Goal: Task Accomplishment & Management: Complete application form

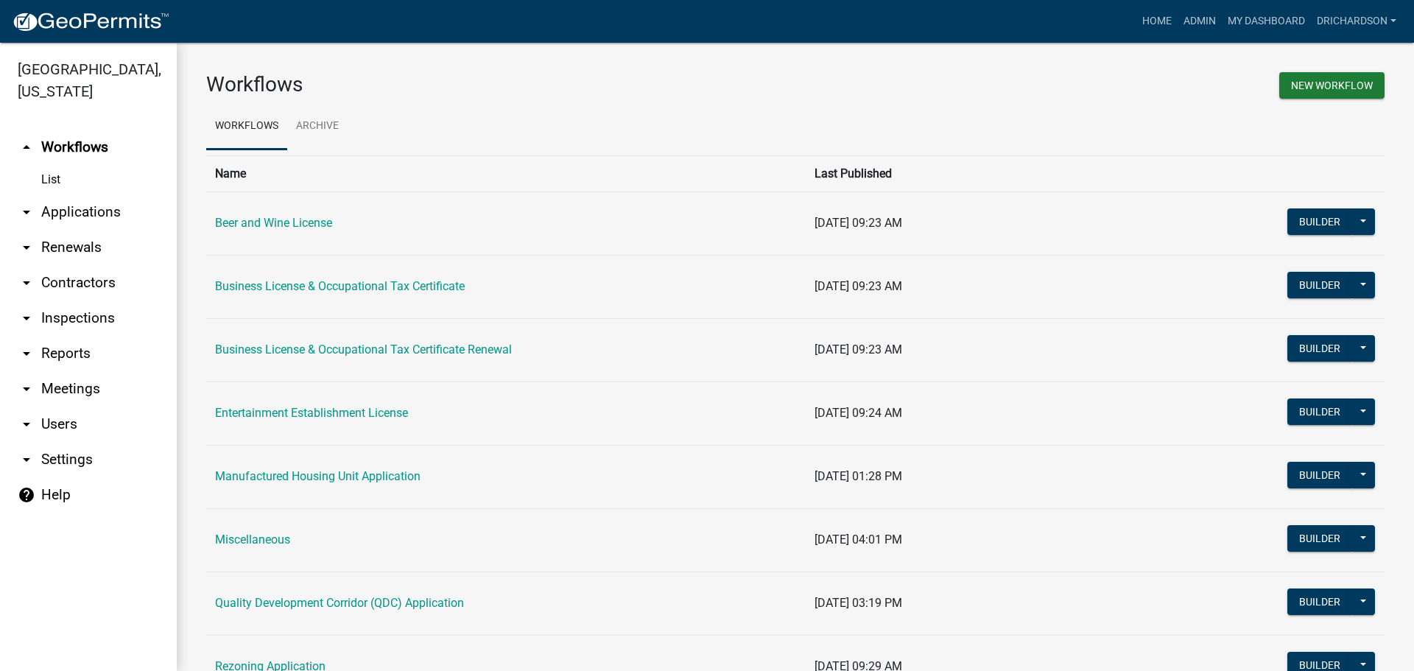
click at [99, 300] on link "arrow_drop_down Inspections" at bounding box center [88, 317] width 177 height 35
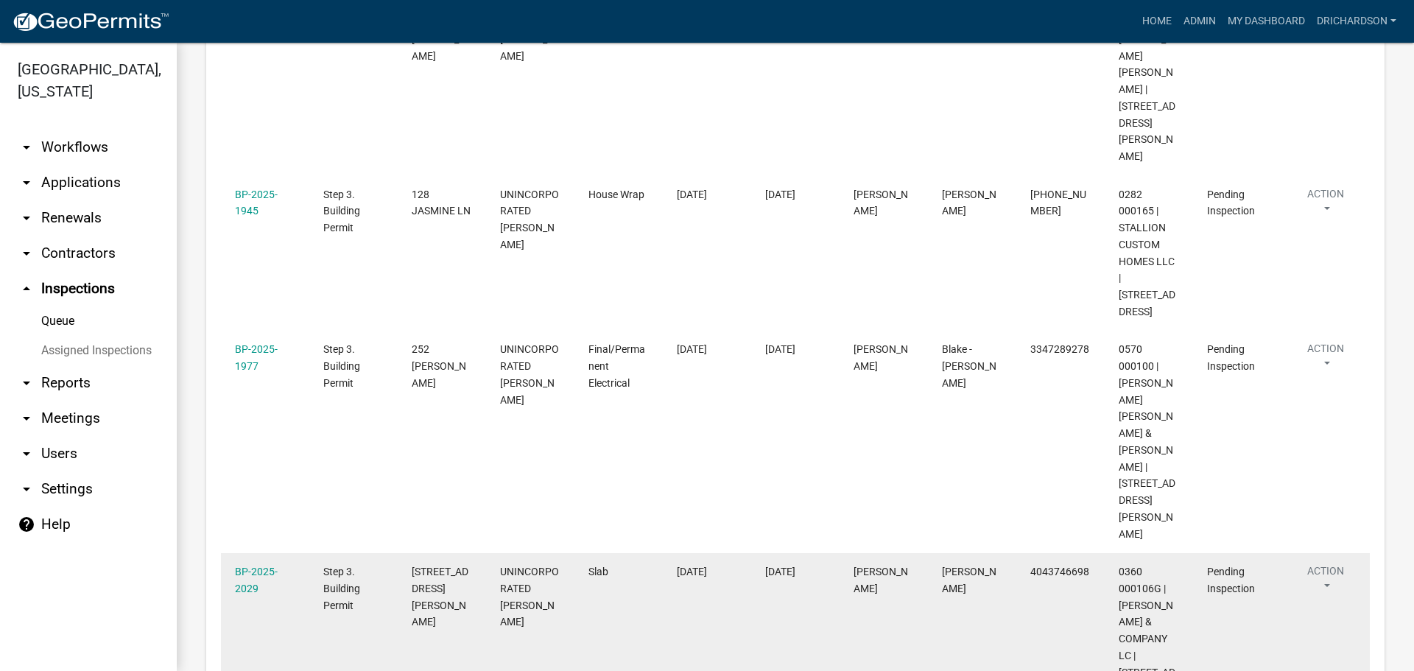
scroll to position [368, 0]
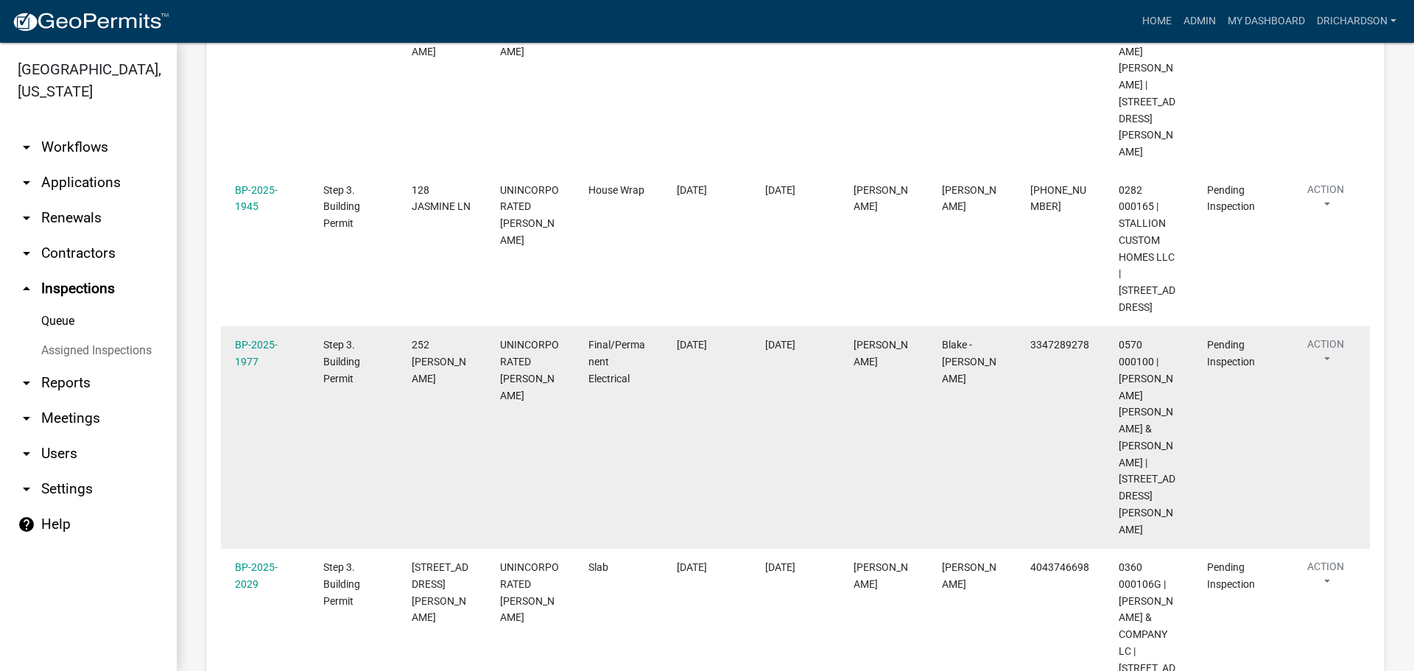
click at [1322, 337] on button "Action" at bounding box center [1325, 355] width 60 height 37
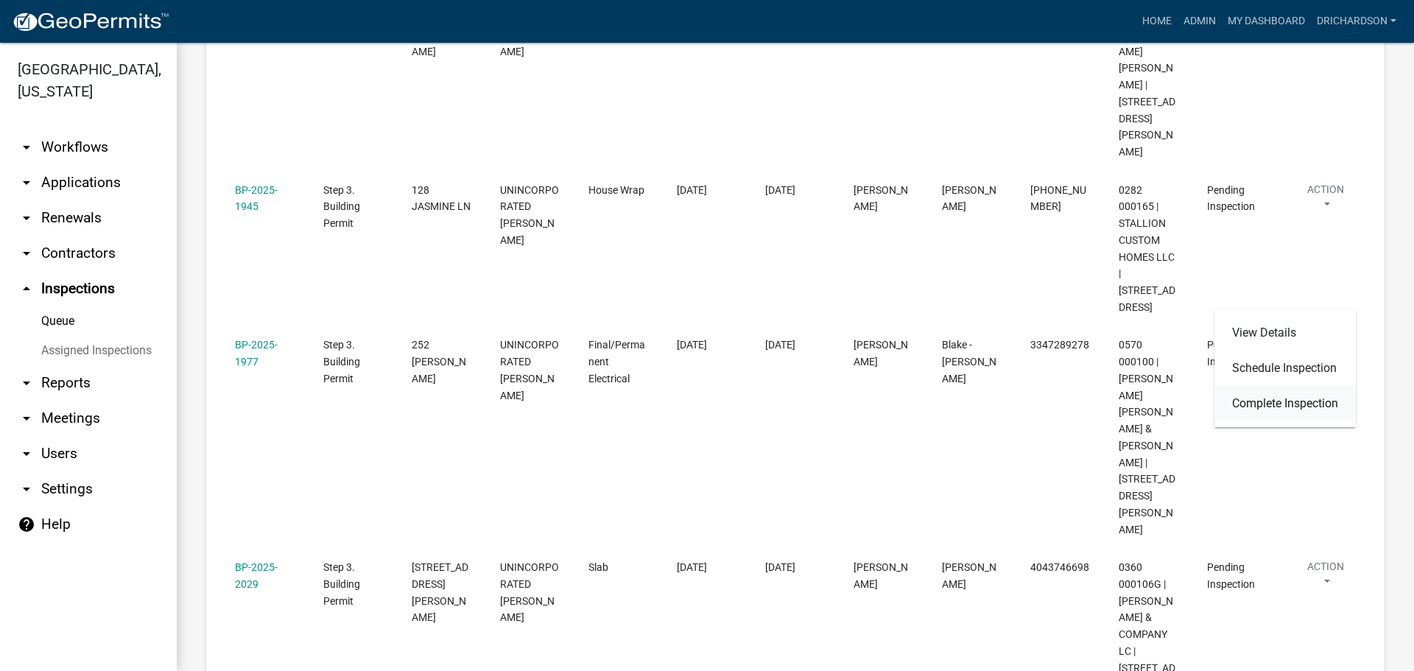
click at [1301, 399] on link "Complete Inspection" at bounding box center [1284, 403] width 141 height 35
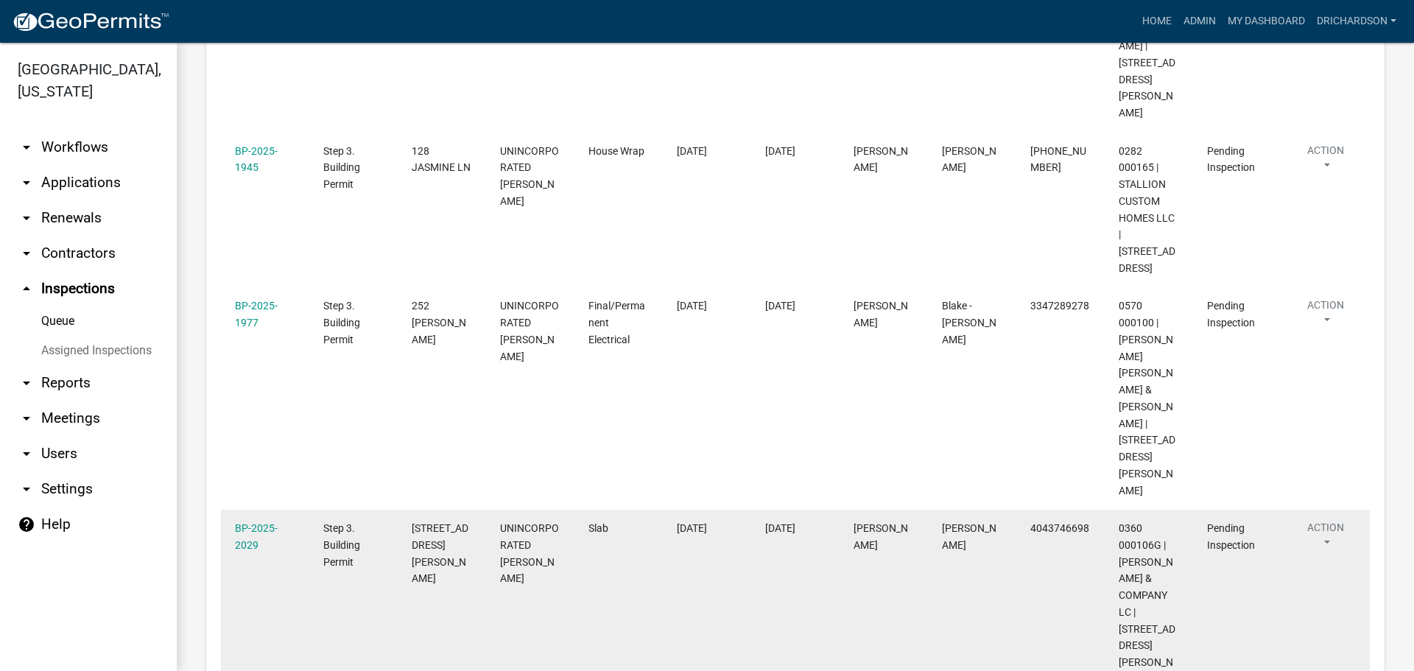
scroll to position [442, 0]
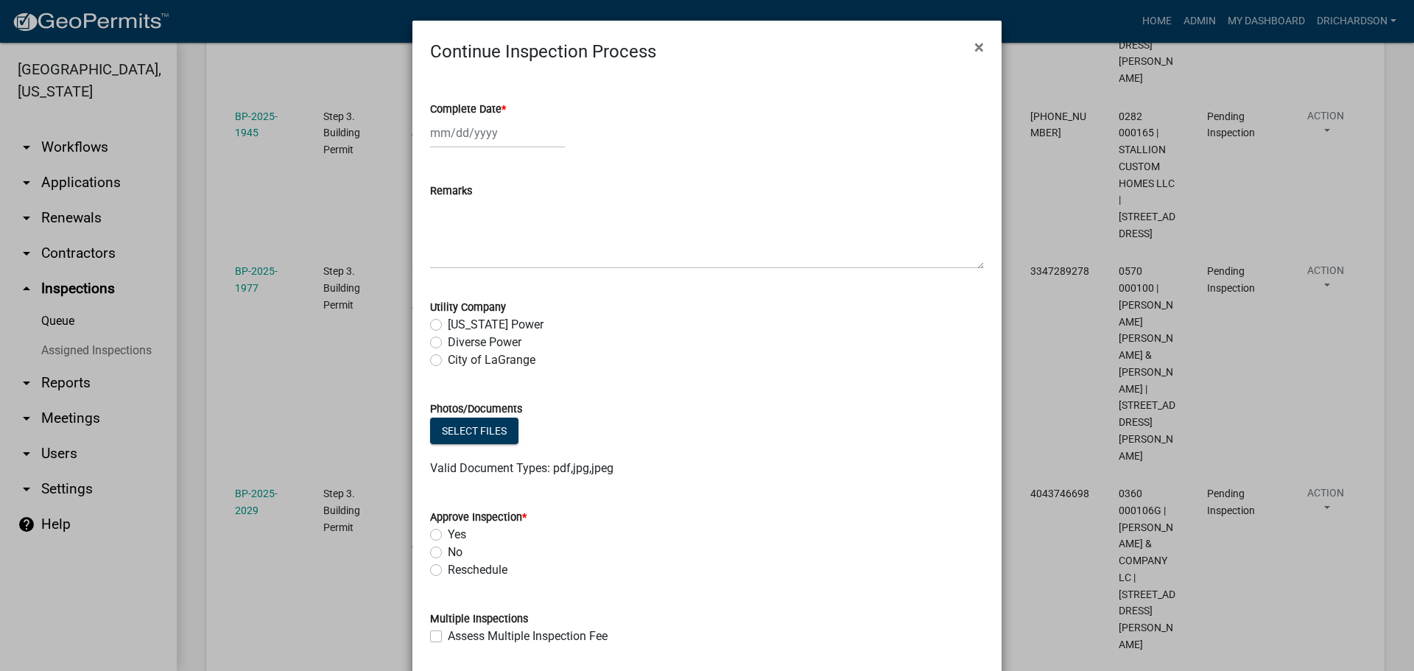
select select "9"
select select "2025"
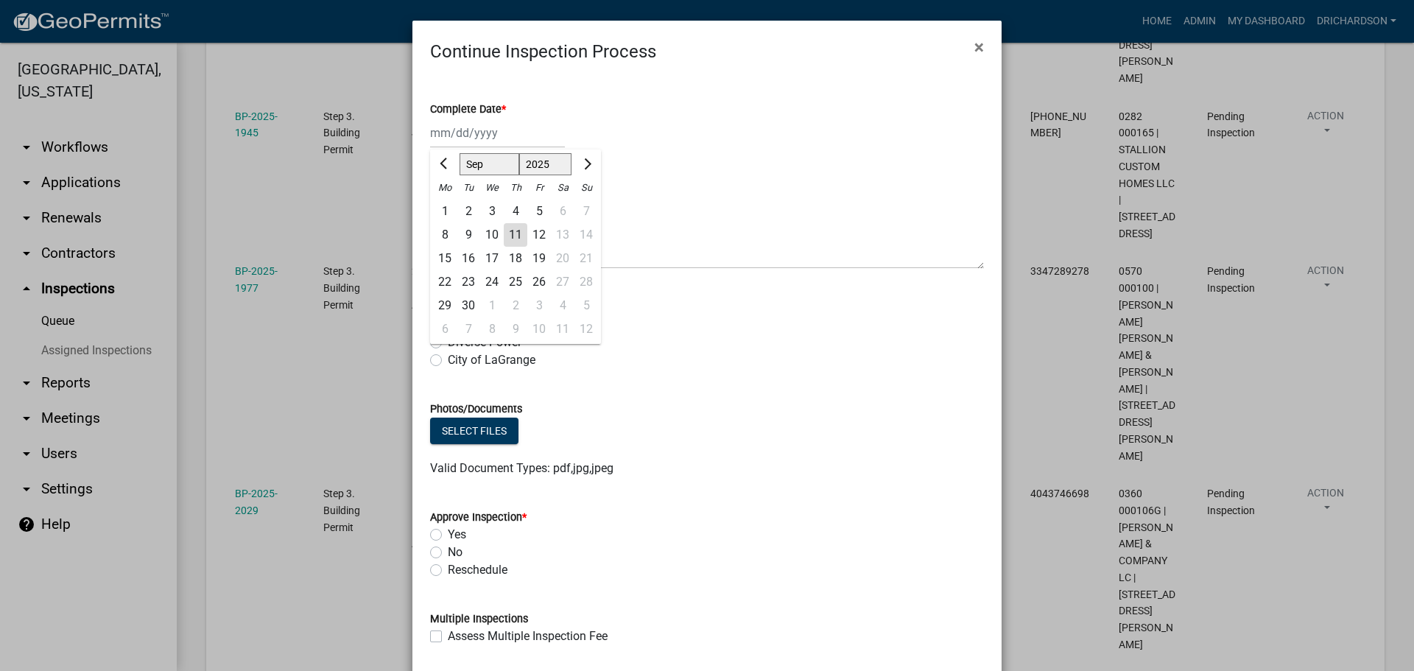
click at [470, 141] on div "Jan Feb Mar Apr May Jun Jul Aug Sep Oct Nov Dec 1525 1526 1527 1528 1529 1530 1…" at bounding box center [497, 133] width 135 height 30
click at [506, 229] on div "11" at bounding box center [516, 235] width 24 height 24
type input "[DATE]"
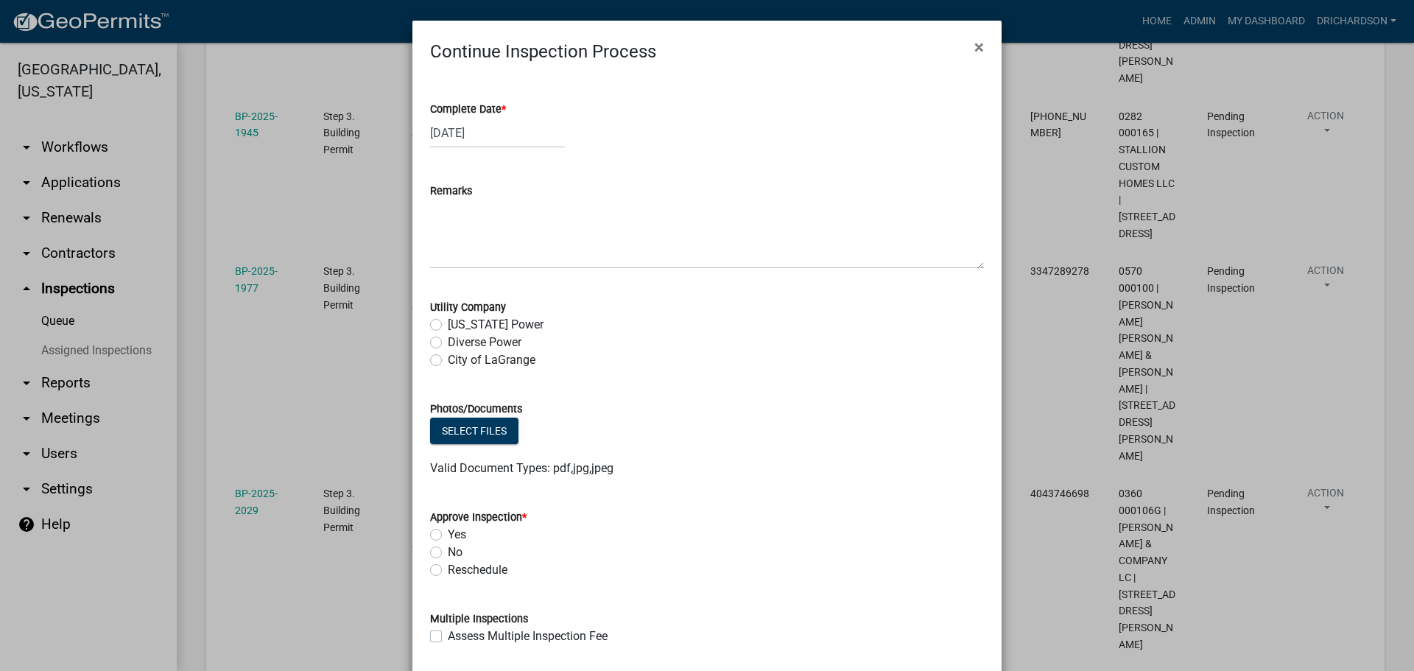
click at [448, 342] on label "Diverse Power" at bounding box center [485, 343] width 74 height 18
click at [448, 342] on input "Diverse Power" at bounding box center [453, 339] width 10 height 10
radio input "true"
click at [448, 537] on label "Yes" at bounding box center [457, 535] width 18 height 18
click at [448, 535] on input "Yes" at bounding box center [453, 531] width 10 height 10
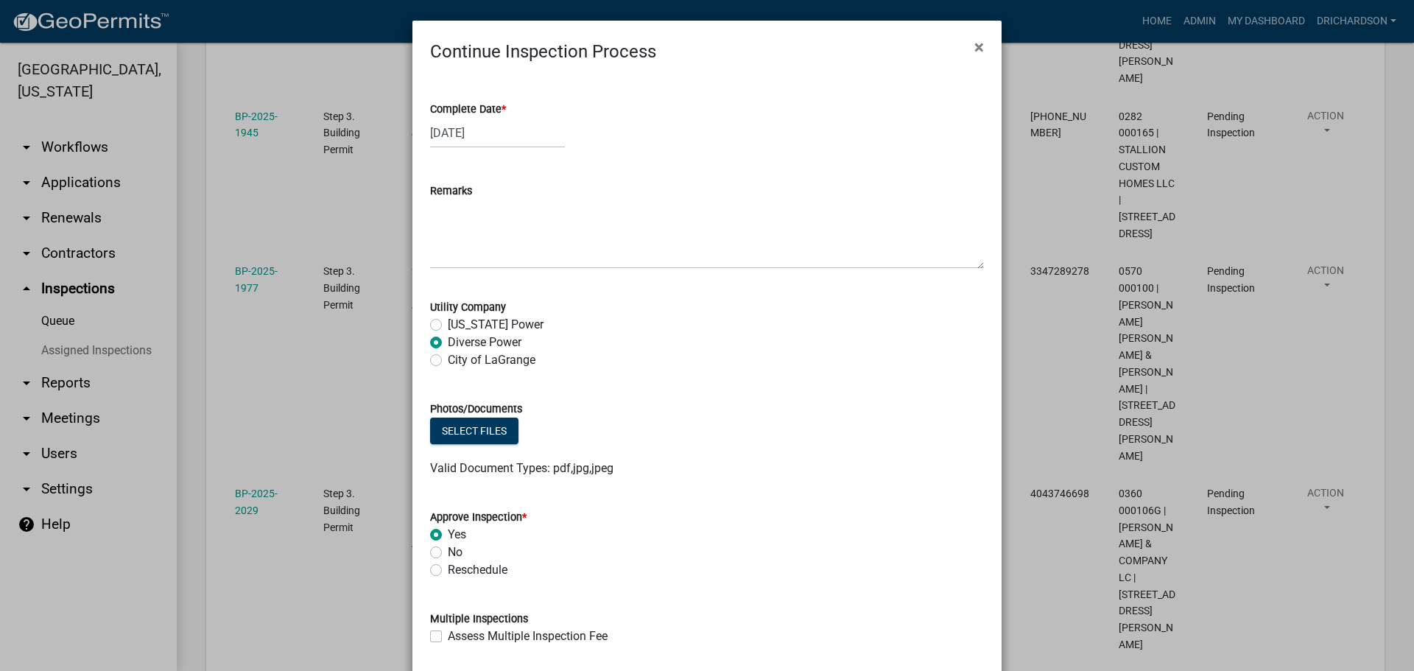
radio input "true"
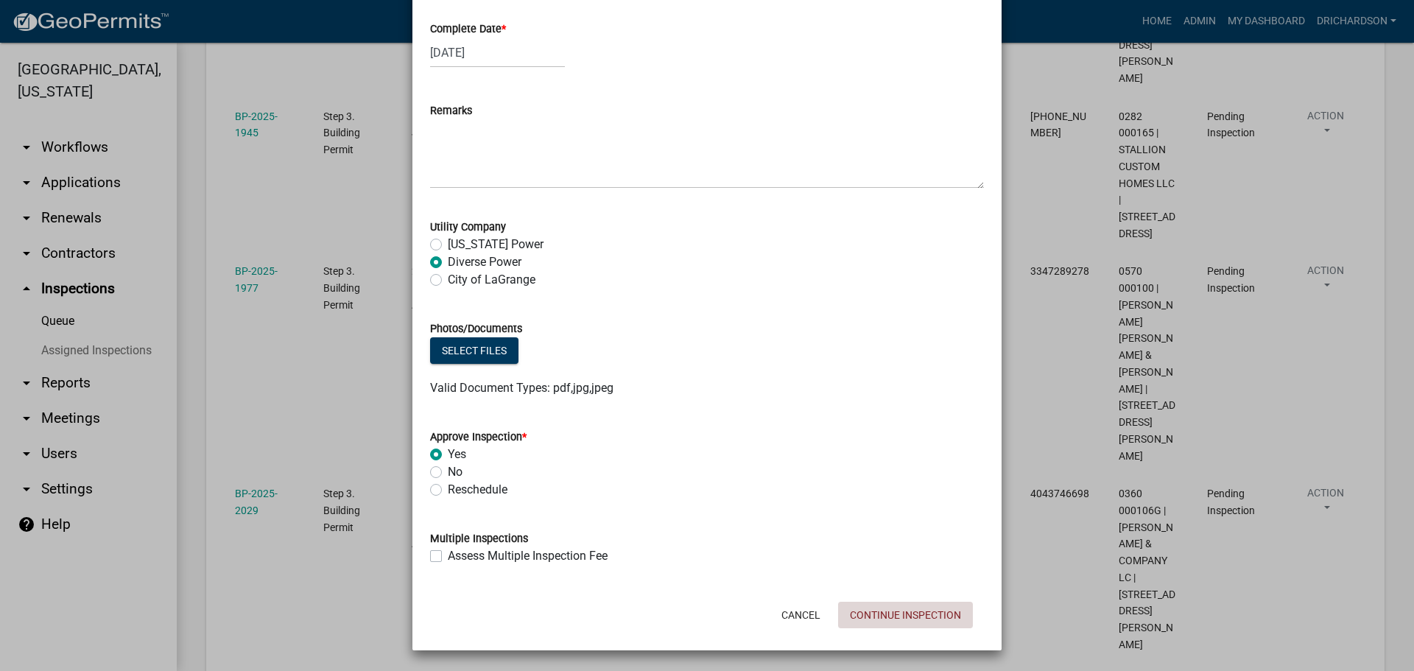
click at [862, 608] on button "Continue Inspection" at bounding box center [905, 615] width 135 height 27
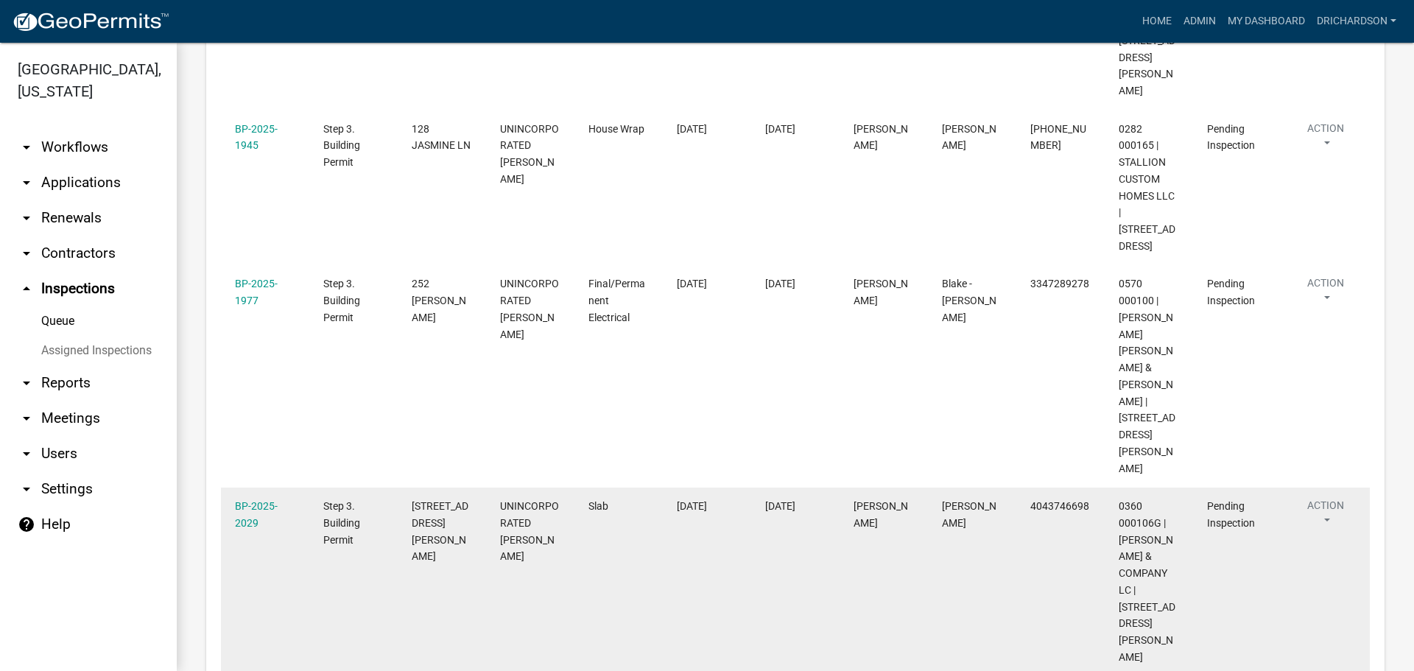
scroll to position [442, 0]
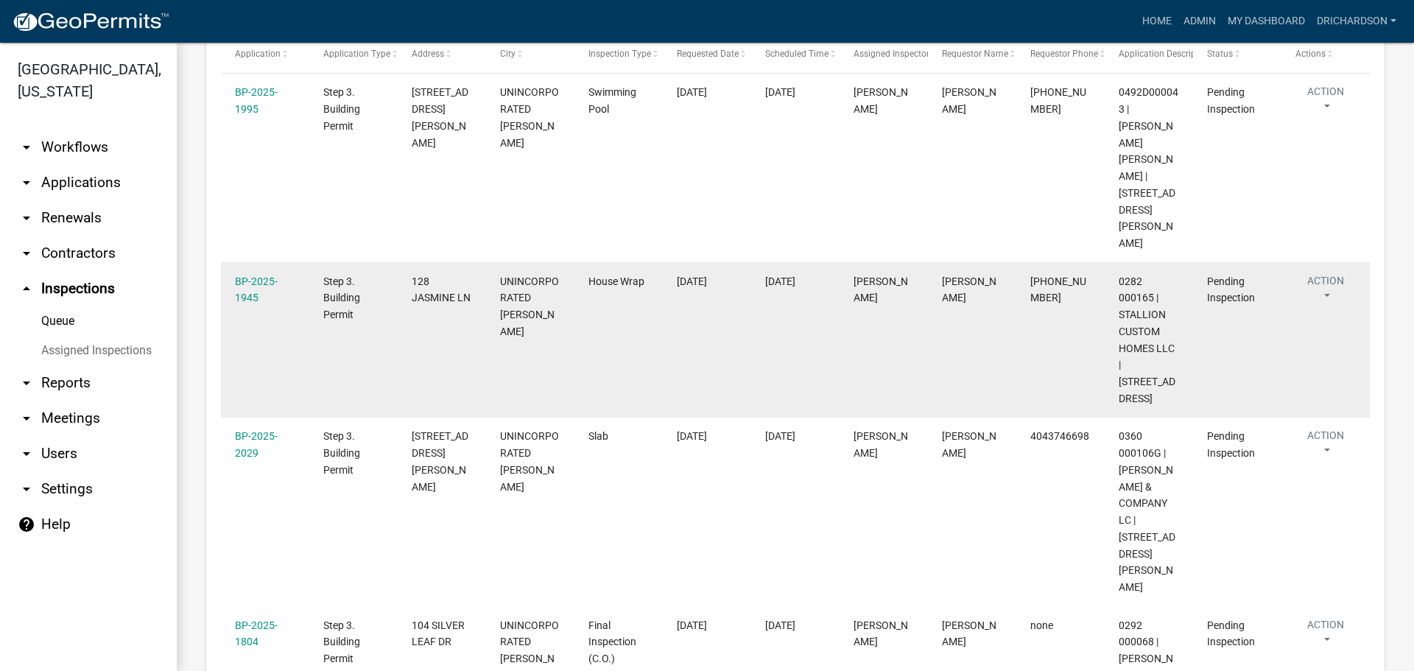
scroll to position [130, 0]
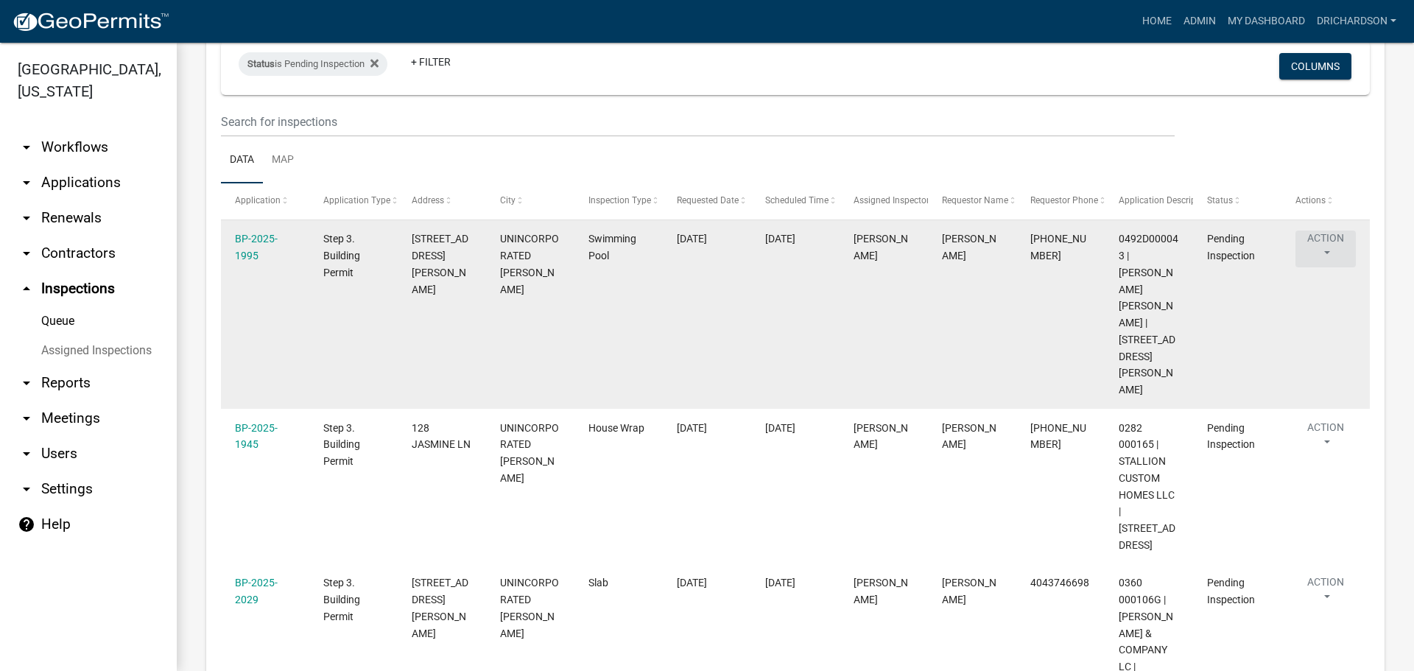
click at [1330, 242] on button "Action" at bounding box center [1325, 248] width 60 height 37
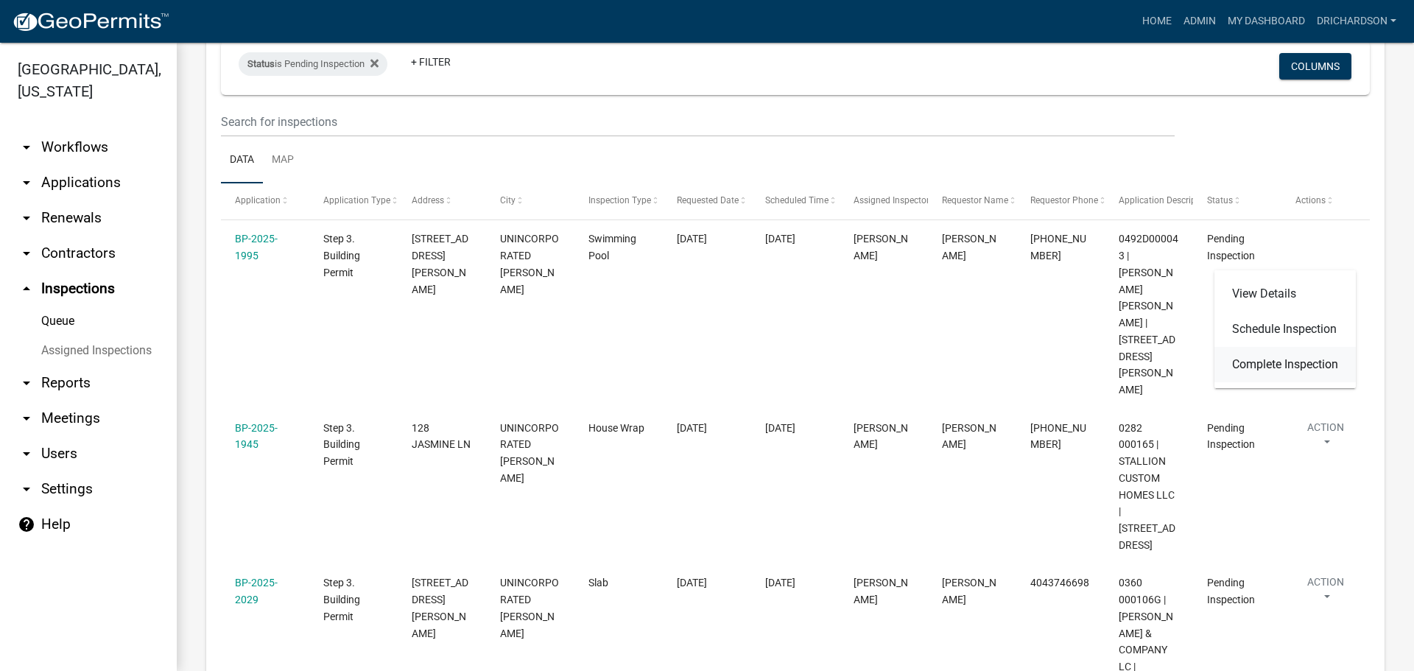
click at [1309, 359] on link "Complete Inspection" at bounding box center [1284, 364] width 141 height 35
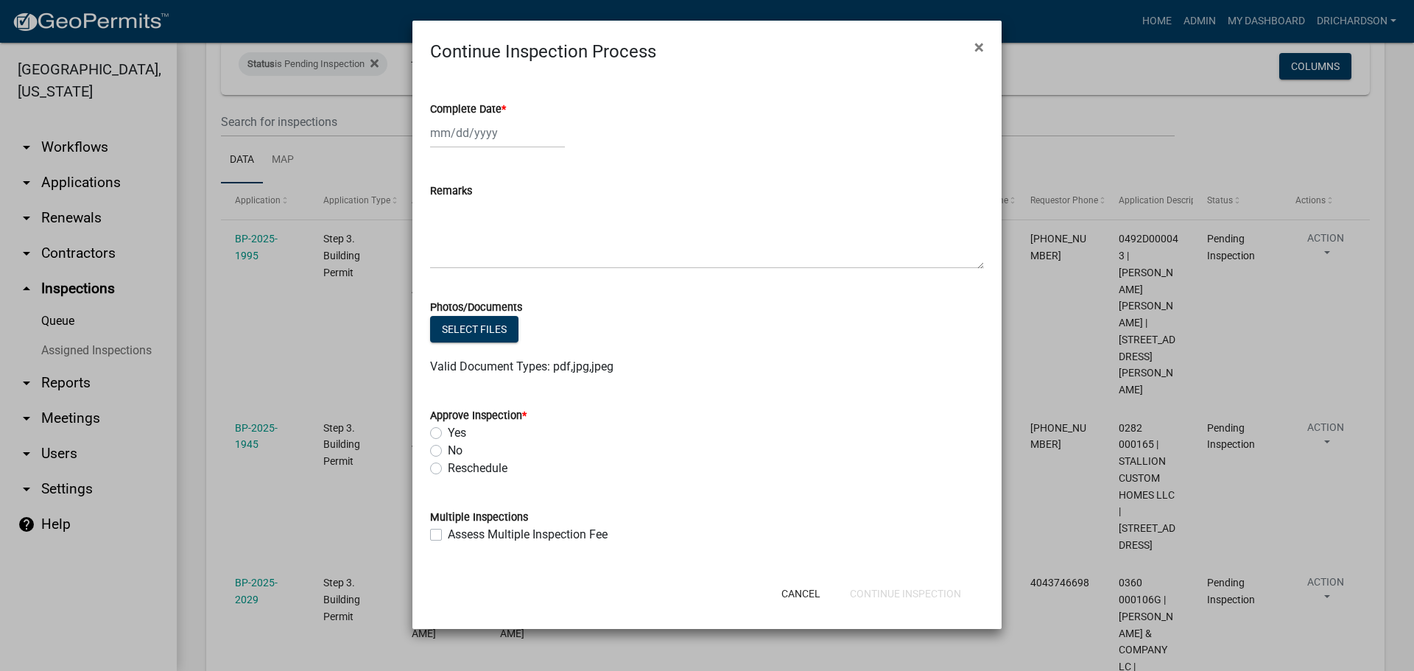
select select "9"
select select "2025"
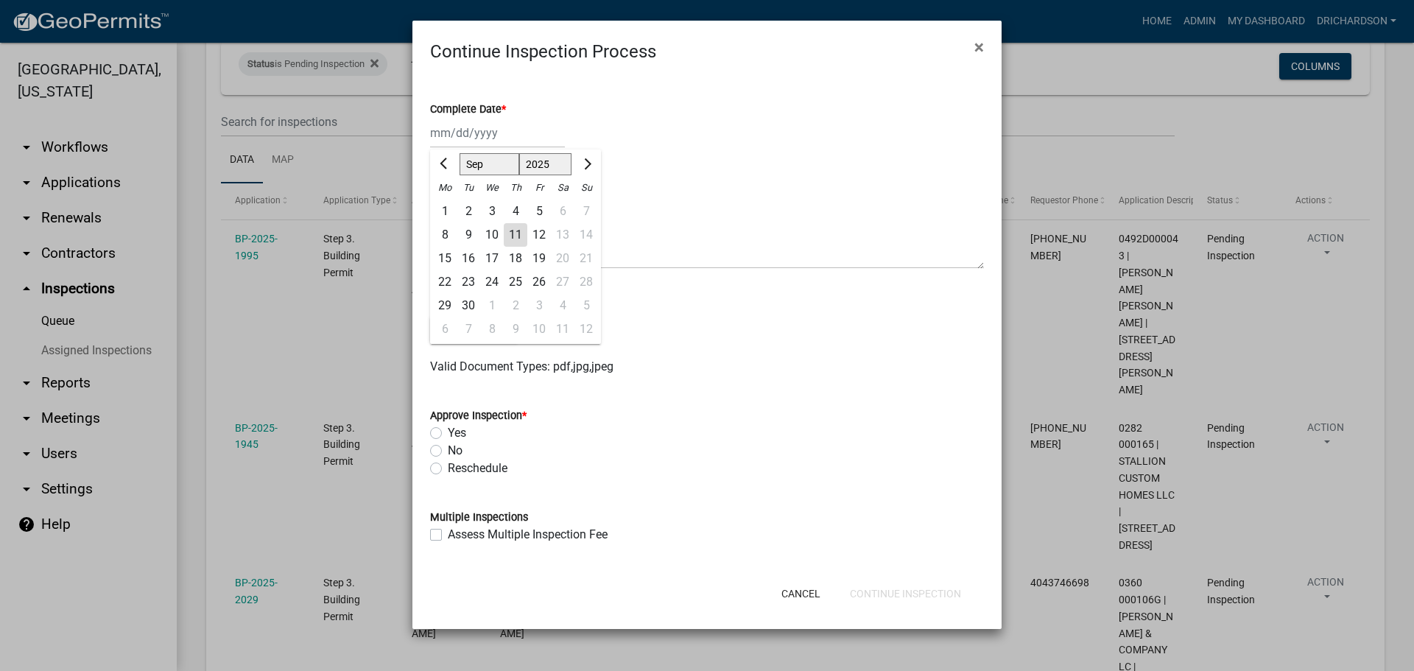
drag, startPoint x: 476, startPoint y: 138, endPoint x: 479, endPoint y: 146, distance: 7.9
click at [476, 138] on div "Jan Feb Mar Apr May Jun Jul Aug Sep Oct Nov Dec 1525 1526 1527 1528 1529 1530 1…" at bounding box center [497, 133] width 135 height 30
click at [513, 230] on div "11" at bounding box center [516, 235] width 24 height 24
type input "[DATE]"
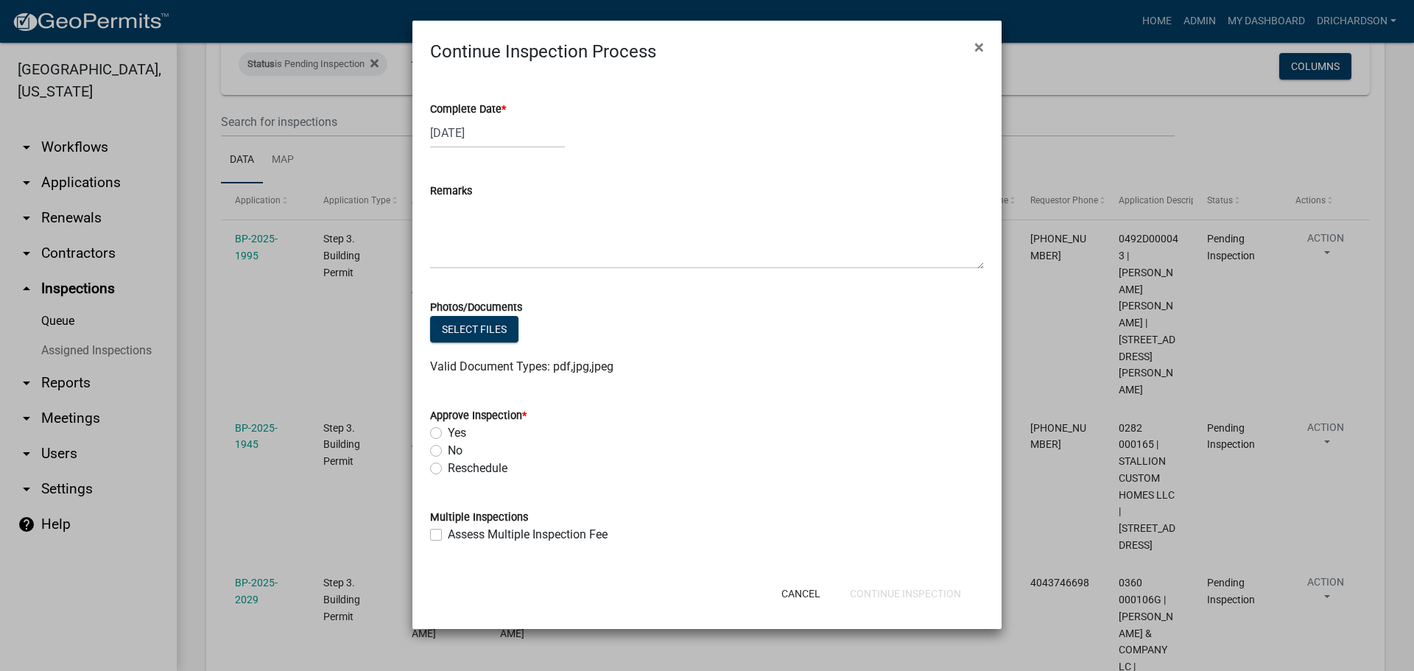
click at [448, 435] on label "Yes" at bounding box center [457, 433] width 18 height 18
click at [448, 434] on input "Yes" at bounding box center [453, 429] width 10 height 10
radio input "true"
click at [909, 600] on button "Continue Inspection" at bounding box center [905, 593] width 135 height 27
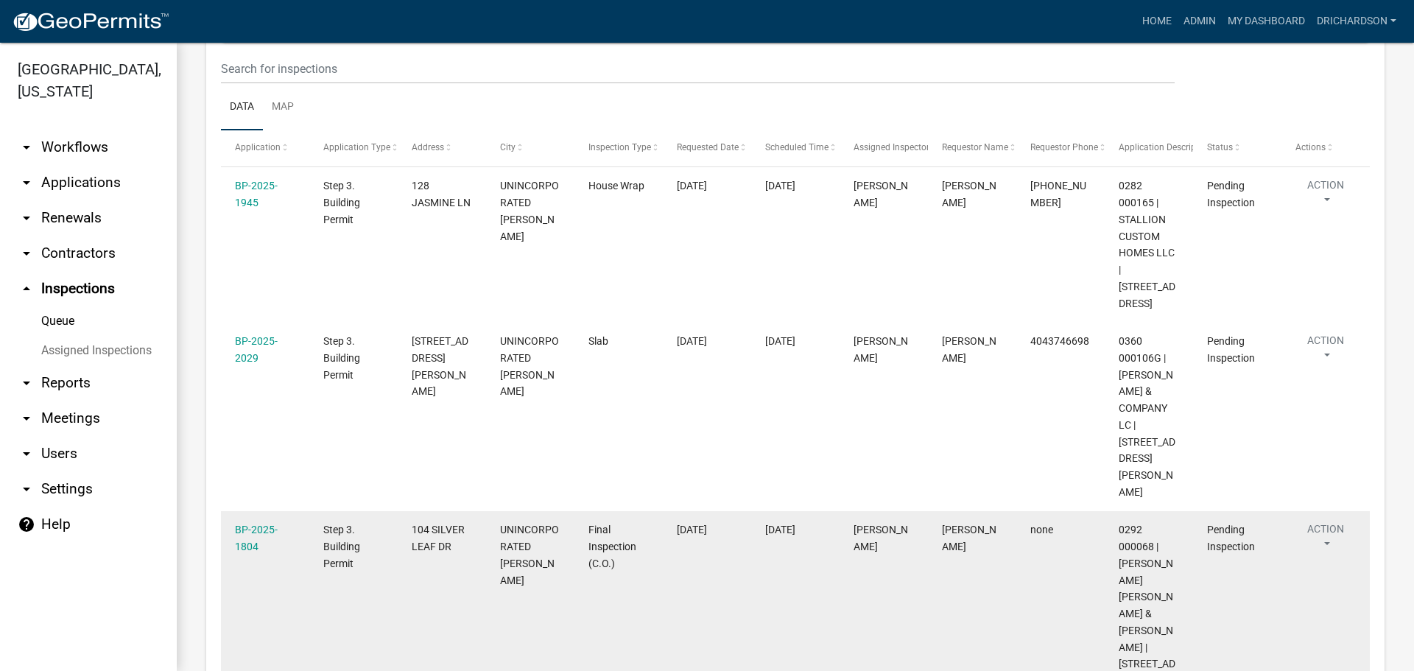
scroll to position [213, 0]
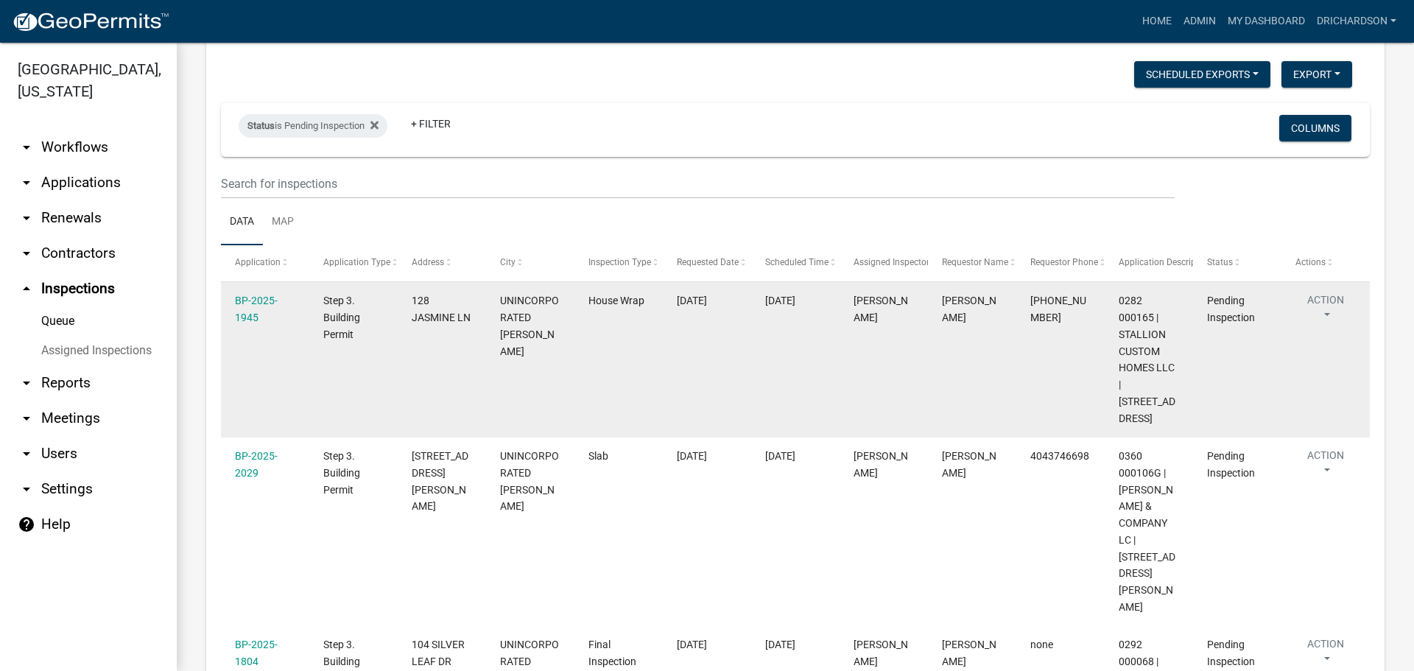
scroll to position [213, 0]
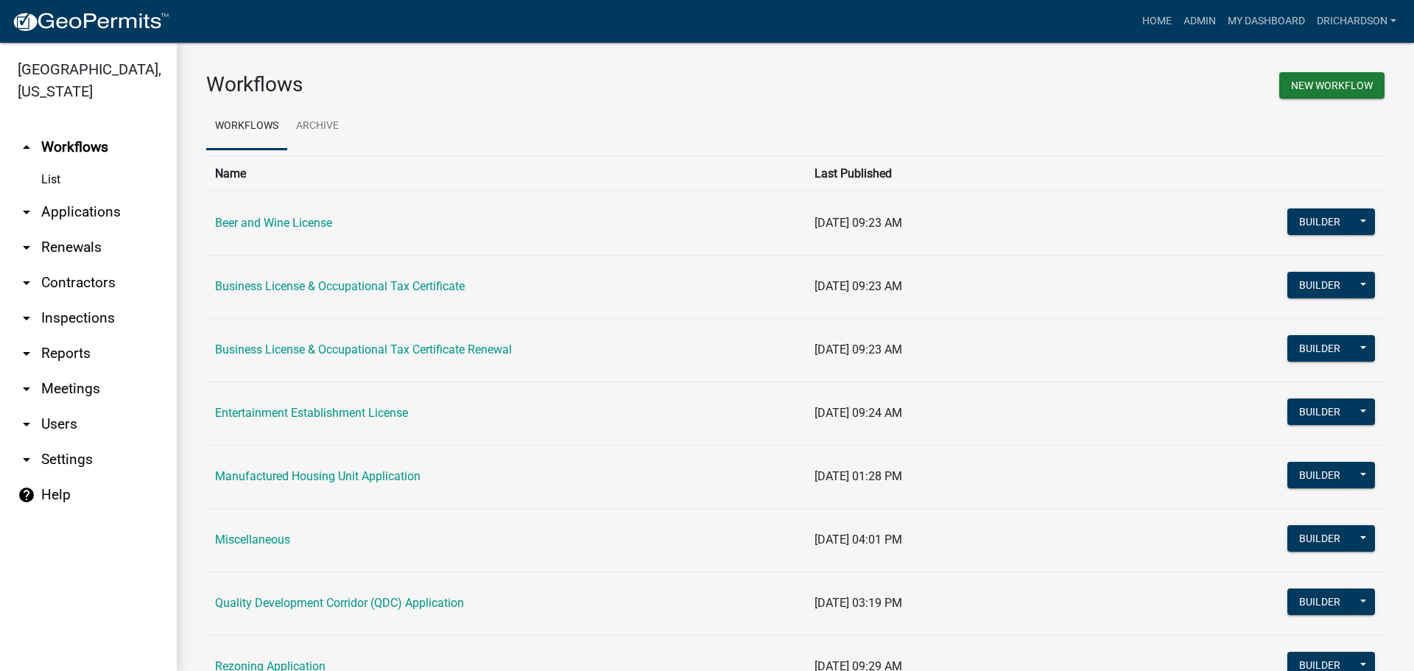
click at [80, 265] on link "arrow_drop_down Contractors" at bounding box center [88, 282] width 177 height 35
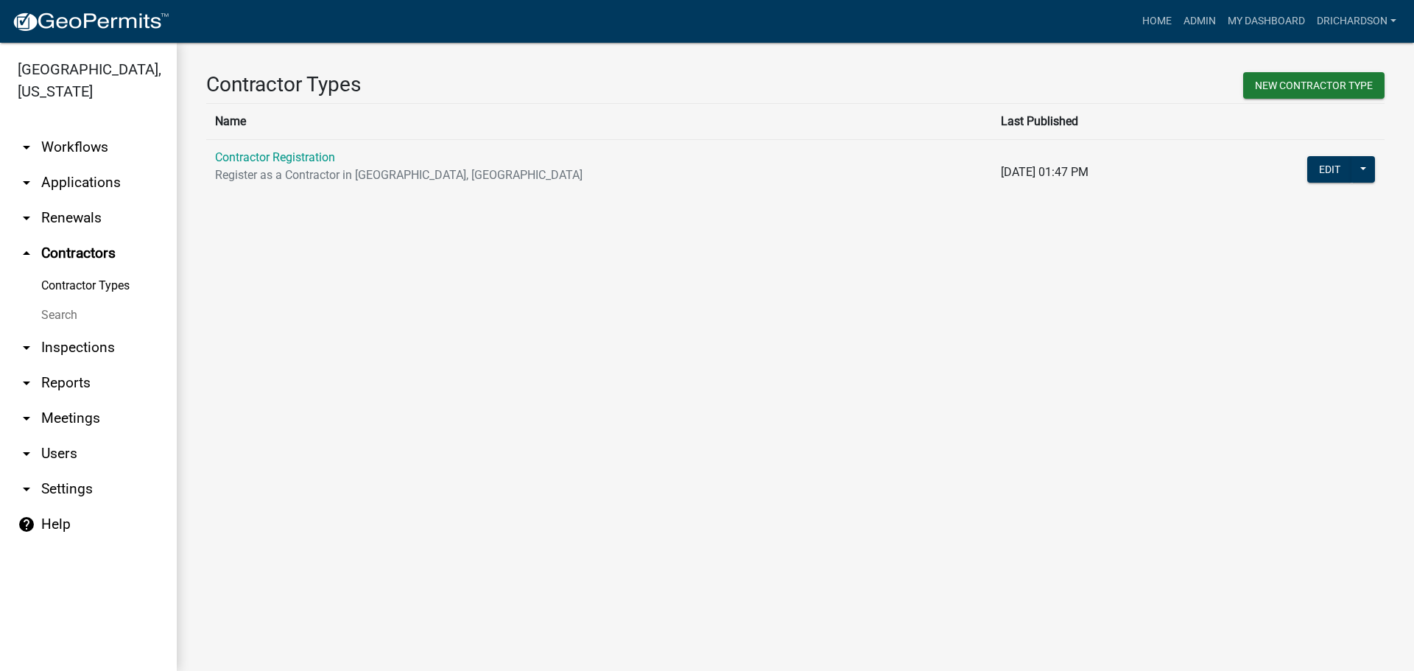
click at [77, 165] on link "arrow_drop_down Applications" at bounding box center [88, 182] width 177 height 35
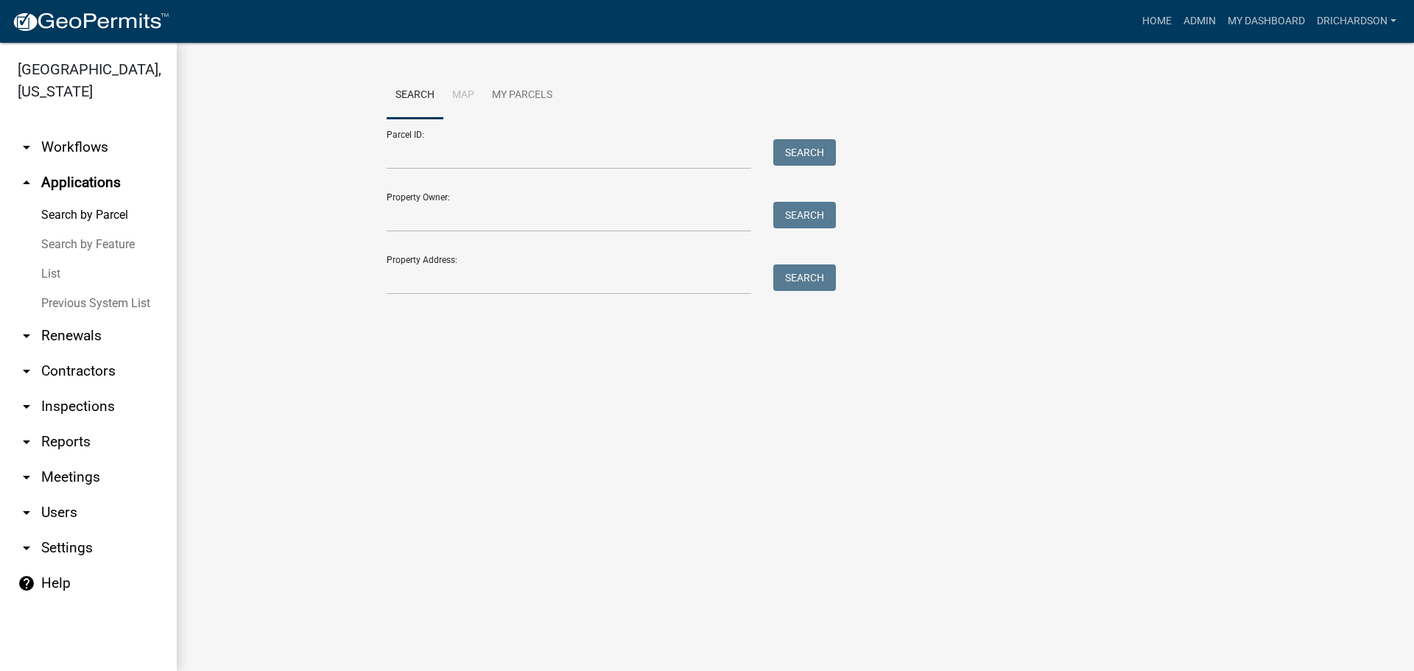
click at [63, 318] on link "arrow_drop_down Renewals" at bounding box center [88, 335] width 177 height 35
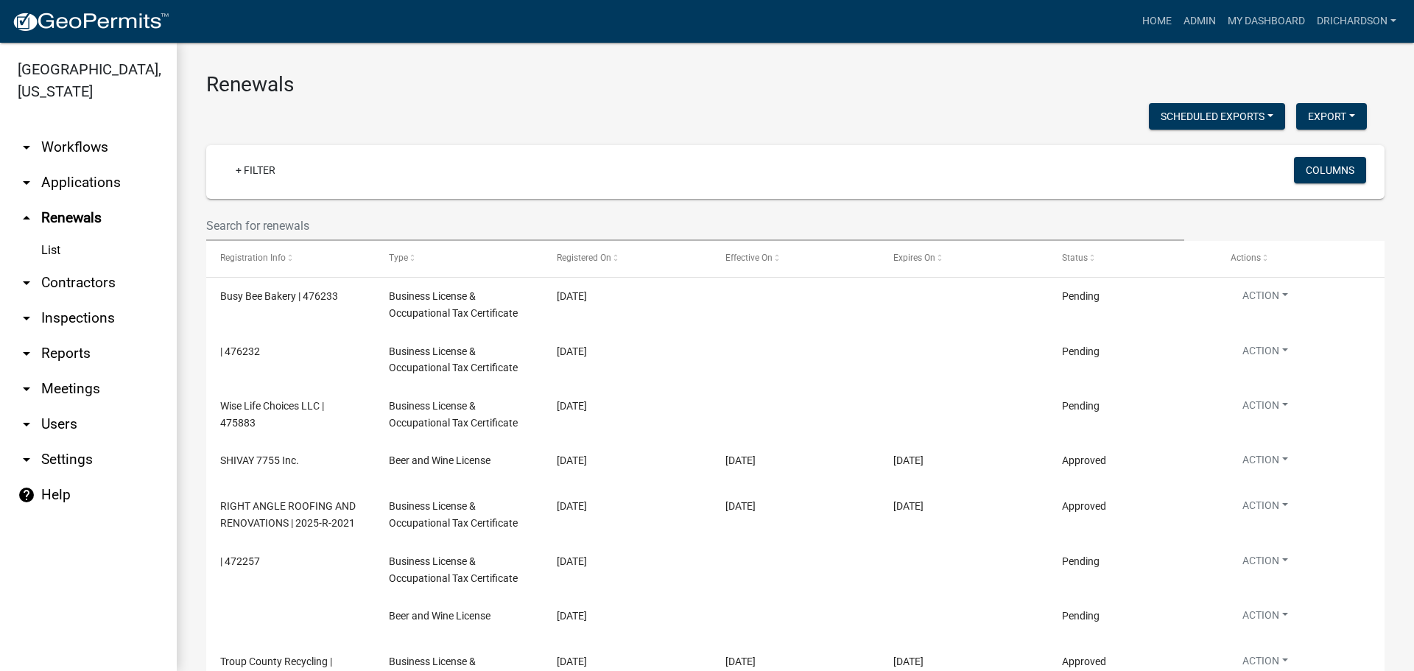
click at [63, 130] on link "arrow_drop_down Workflows" at bounding box center [88, 147] width 177 height 35
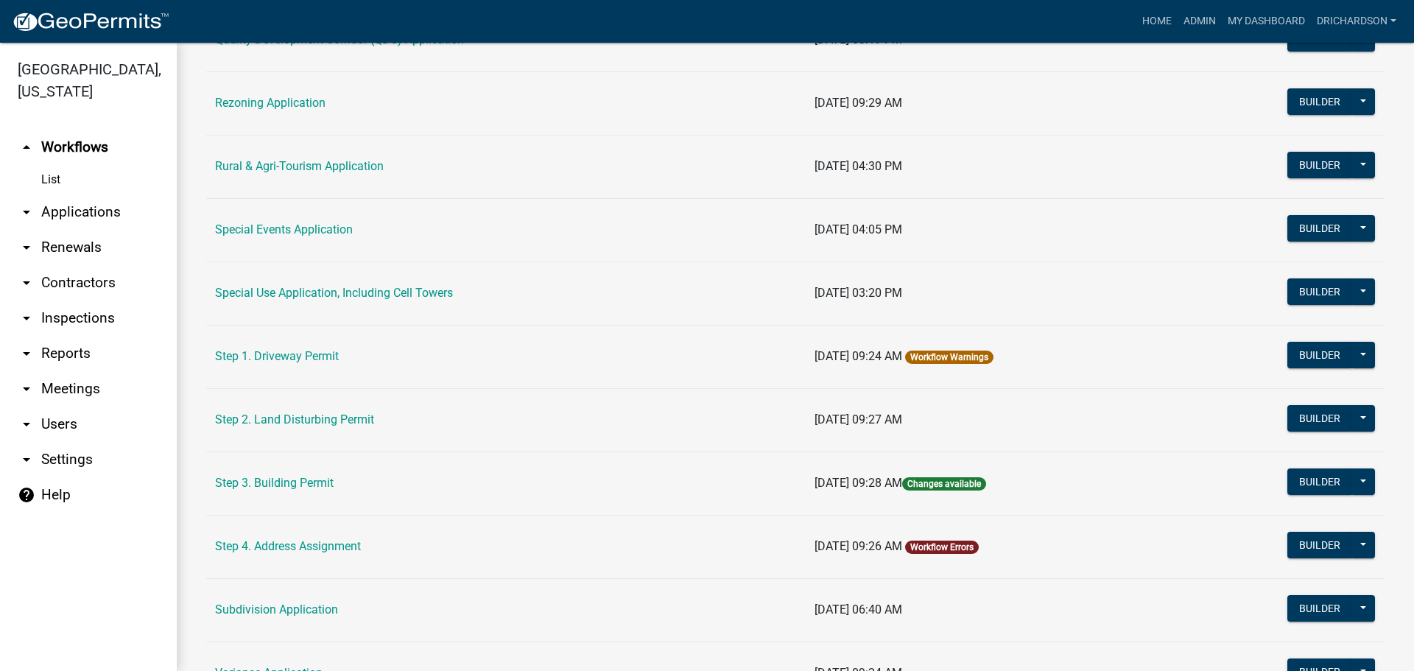
scroll to position [589, 0]
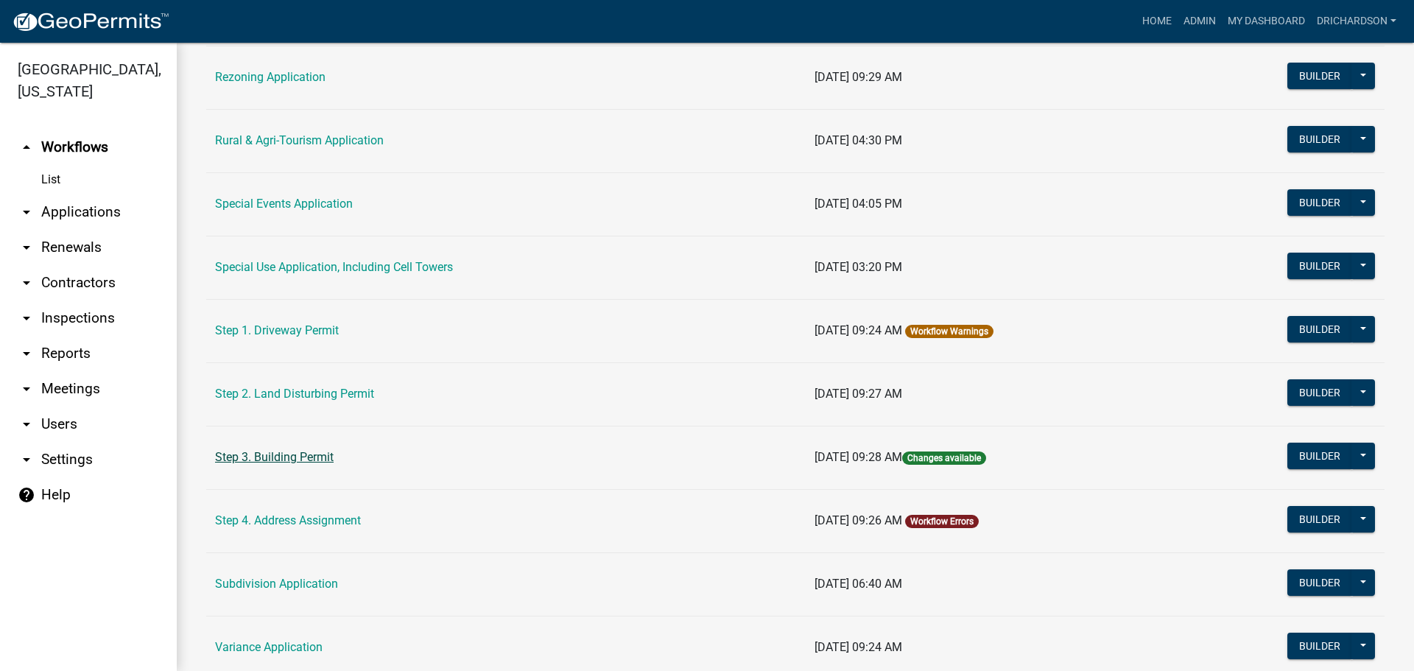
click at [269, 457] on link "Step 3. Building Permit" at bounding box center [274, 457] width 119 height 14
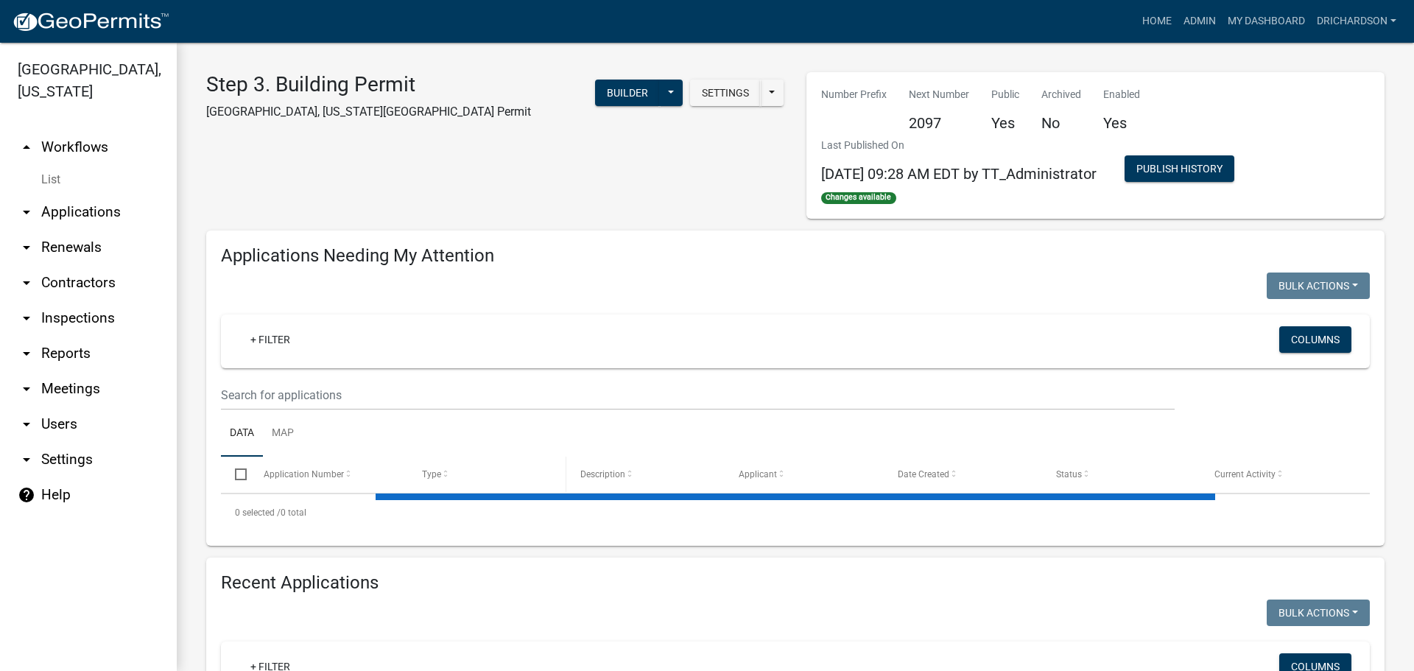
select select "1: 25"
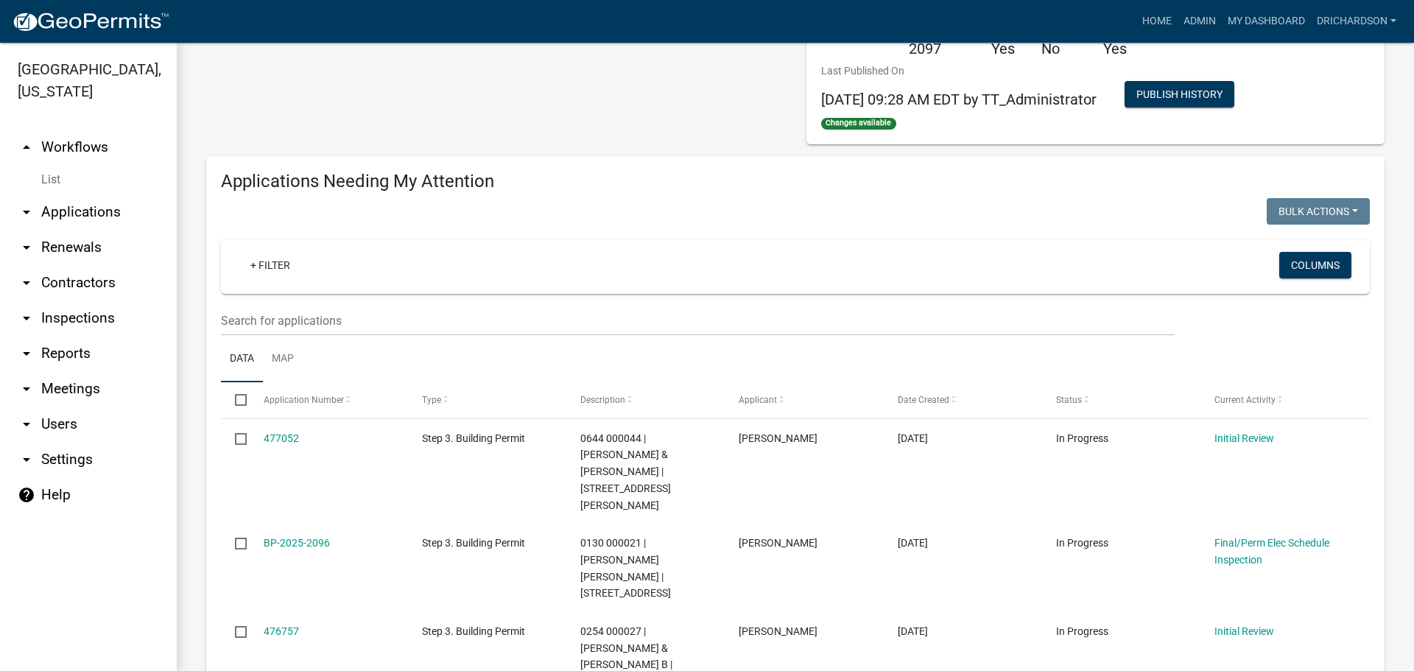
scroll to position [74, 0]
click at [313, 401] on span "Application Number" at bounding box center [304, 400] width 80 height 10
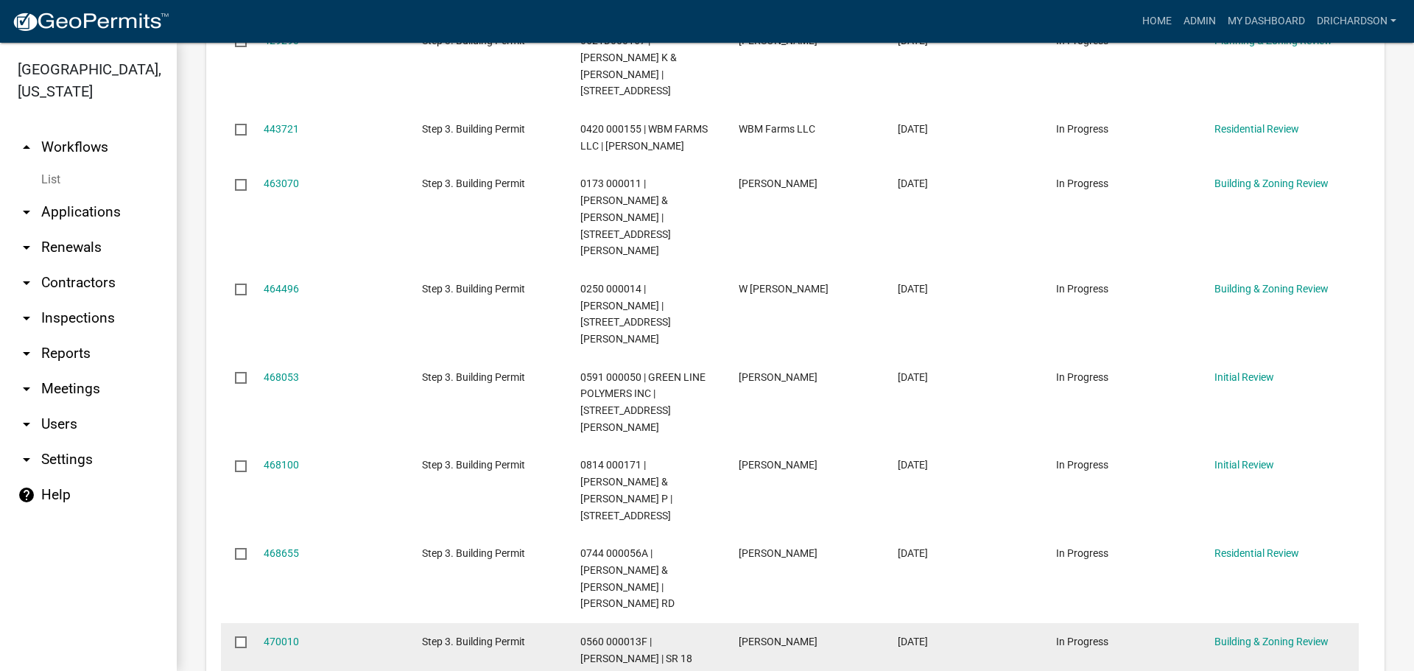
scroll to position [884, 0]
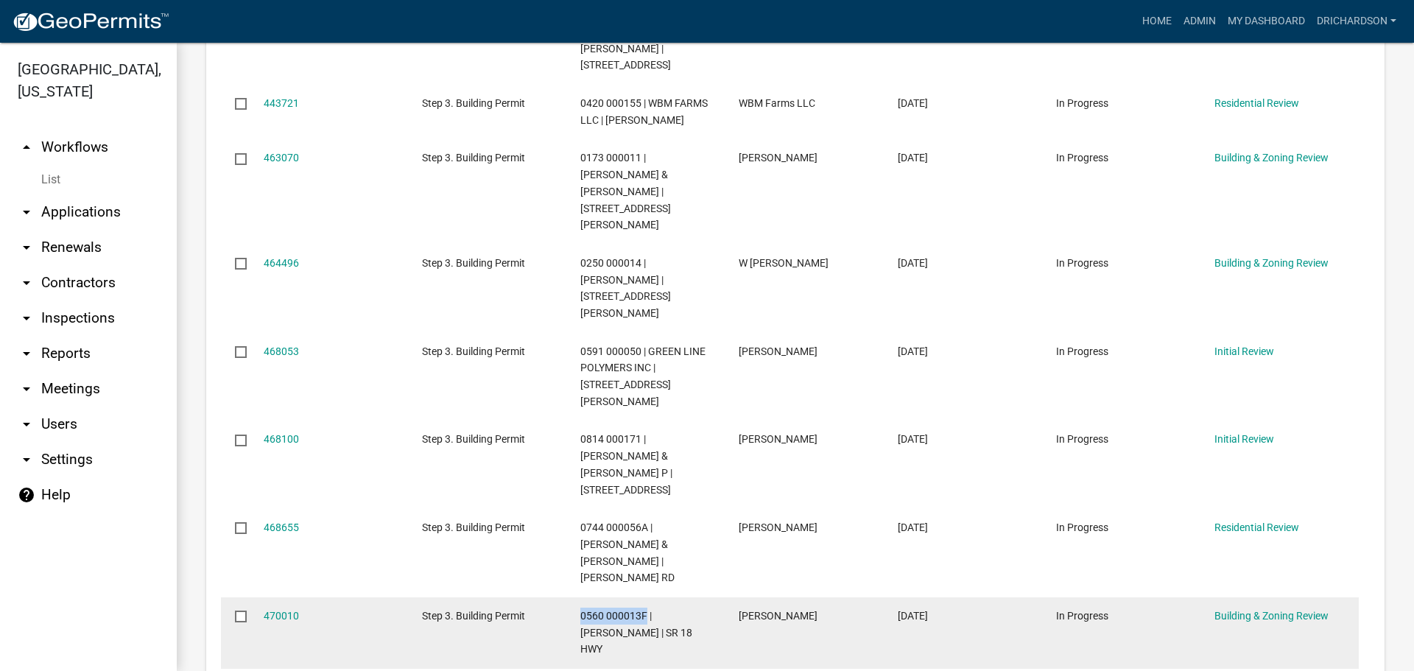
drag, startPoint x: 580, startPoint y: 479, endPoint x: 644, endPoint y: 484, distance: 64.3
click at [645, 610] on span "0560 000013F | THOMPSON SEAN | SR 18 HWY" at bounding box center [636, 633] width 112 height 46
copy span "0560 000013F"
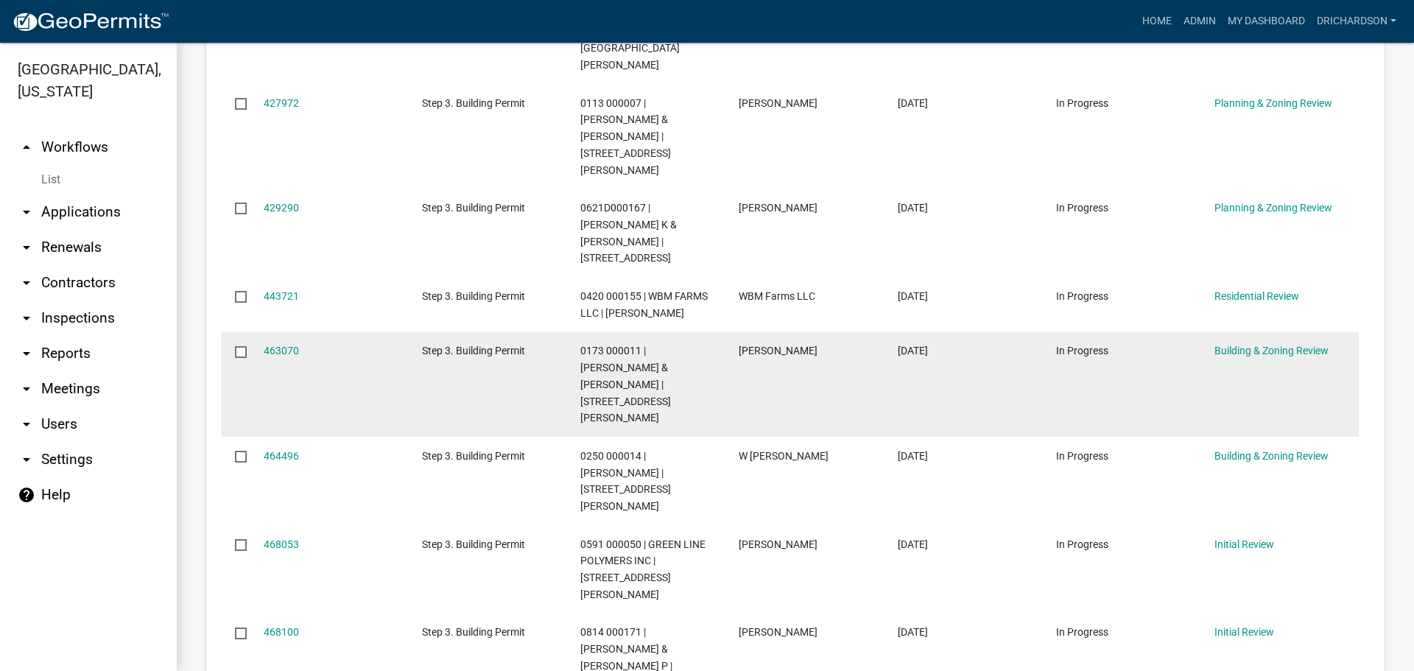
scroll to position [736, 0]
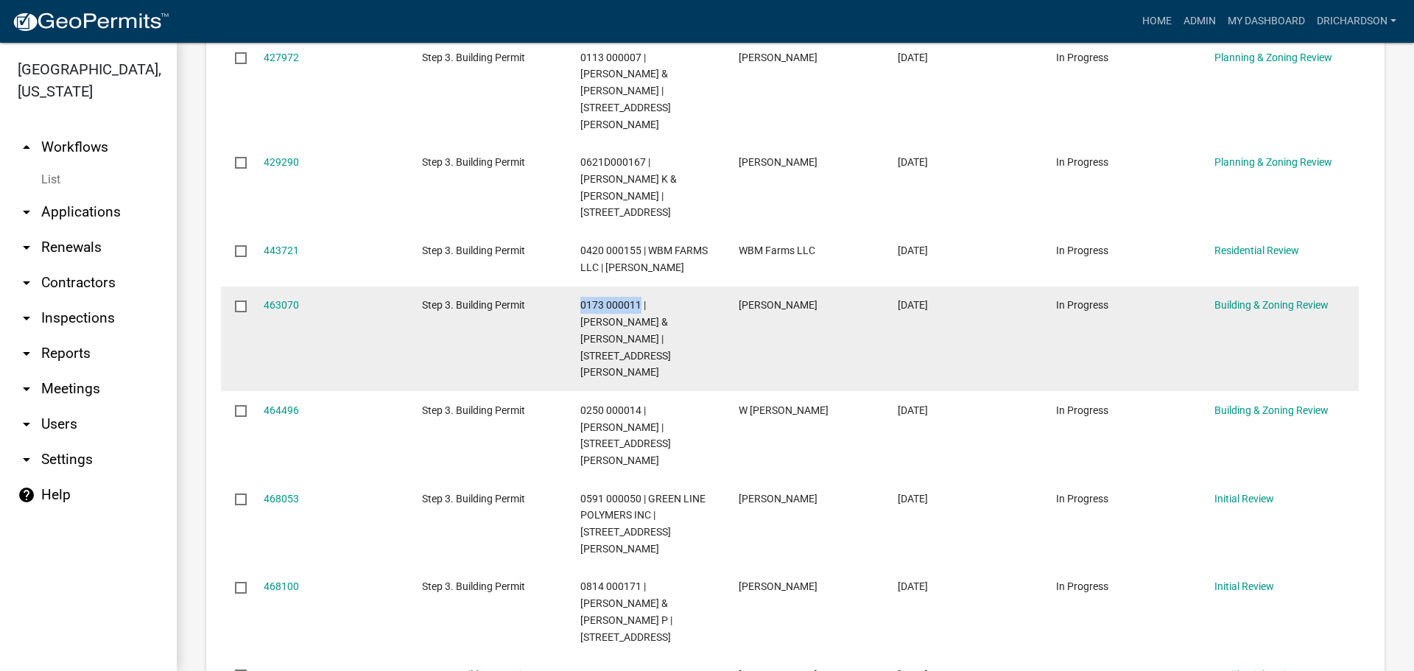
drag, startPoint x: 579, startPoint y: 253, endPoint x: 639, endPoint y: 257, distance: 60.5
click at [639, 286] on datatable-body-cell "0173 000011 | GRAGG JEFFREY K & CHRISTINA J DEMOTT | 401 CARR RD" at bounding box center [645, 338] width 158 height 105
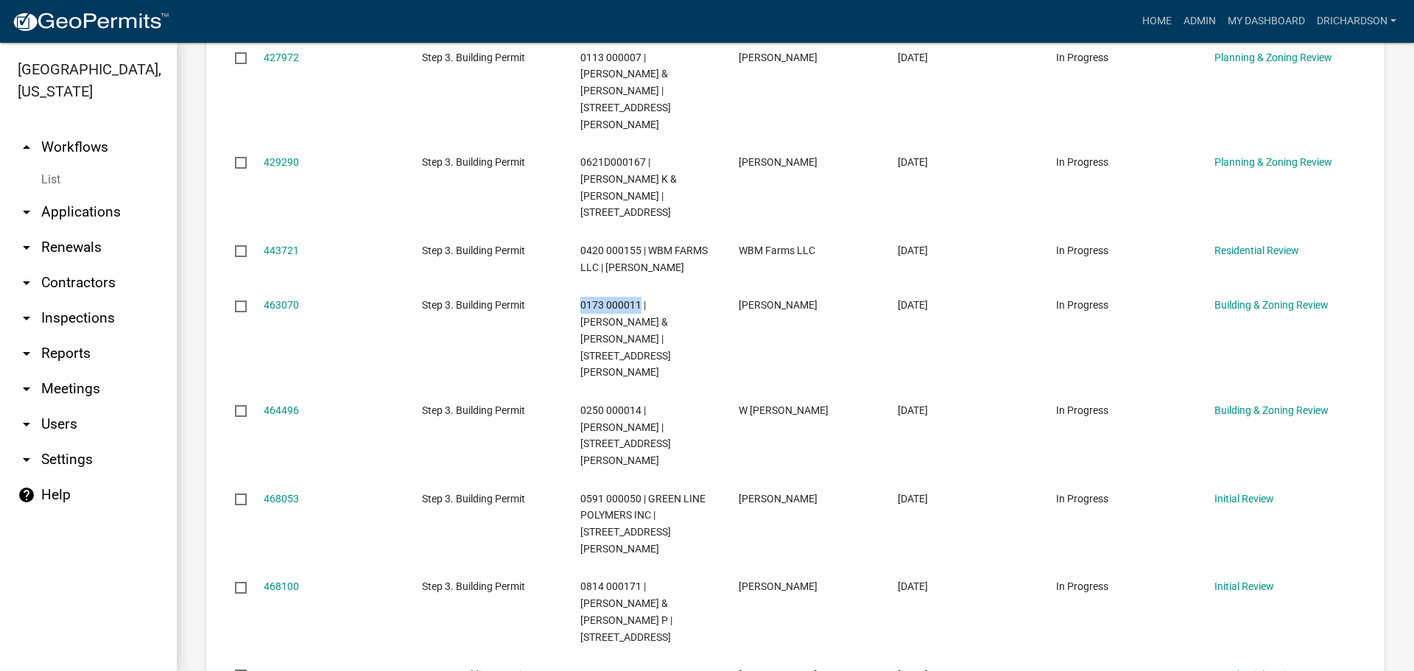
copy span "0173 000011"
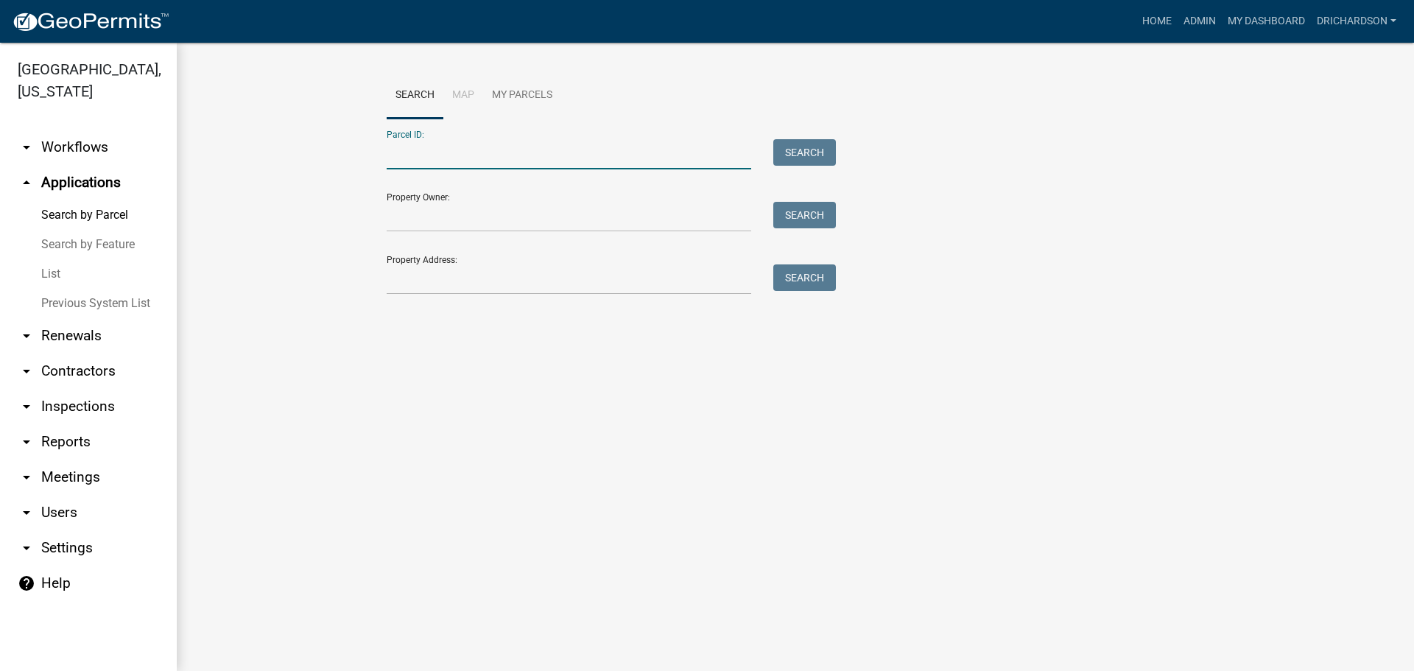
click at [438, 156] on input "Parcel ID:" at bounding box center [569, 154] width 365 height 30
paste input "0560 000013F"
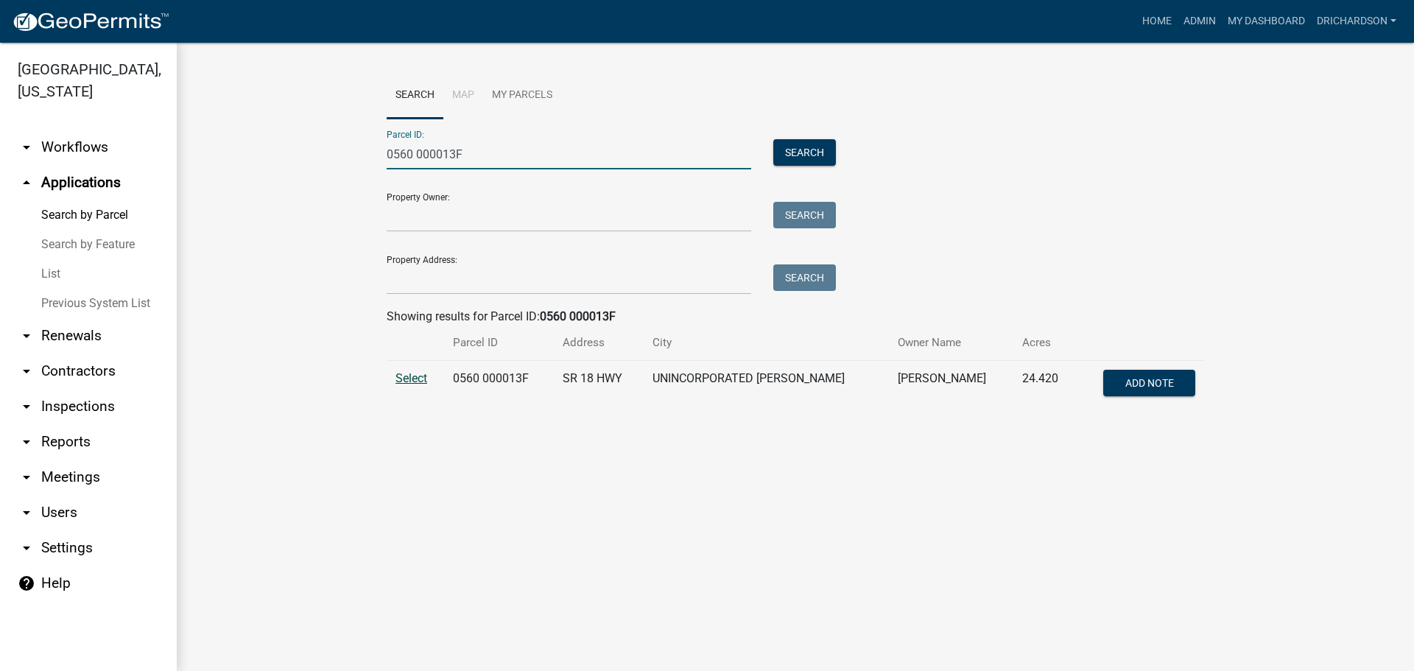
type input "0560 000013F"
click at [401, 379] on span "Select" at bounding box center [411, 378] width 32 height 14
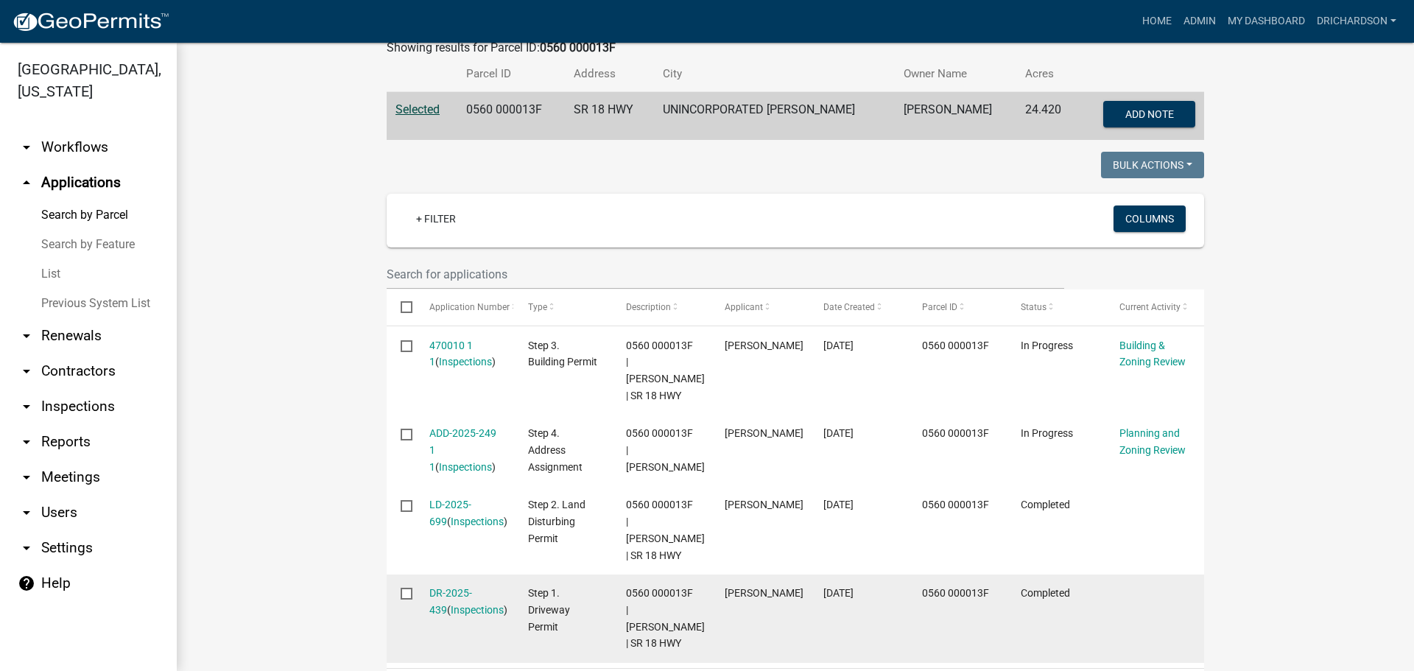
scroll to position [261, 0]
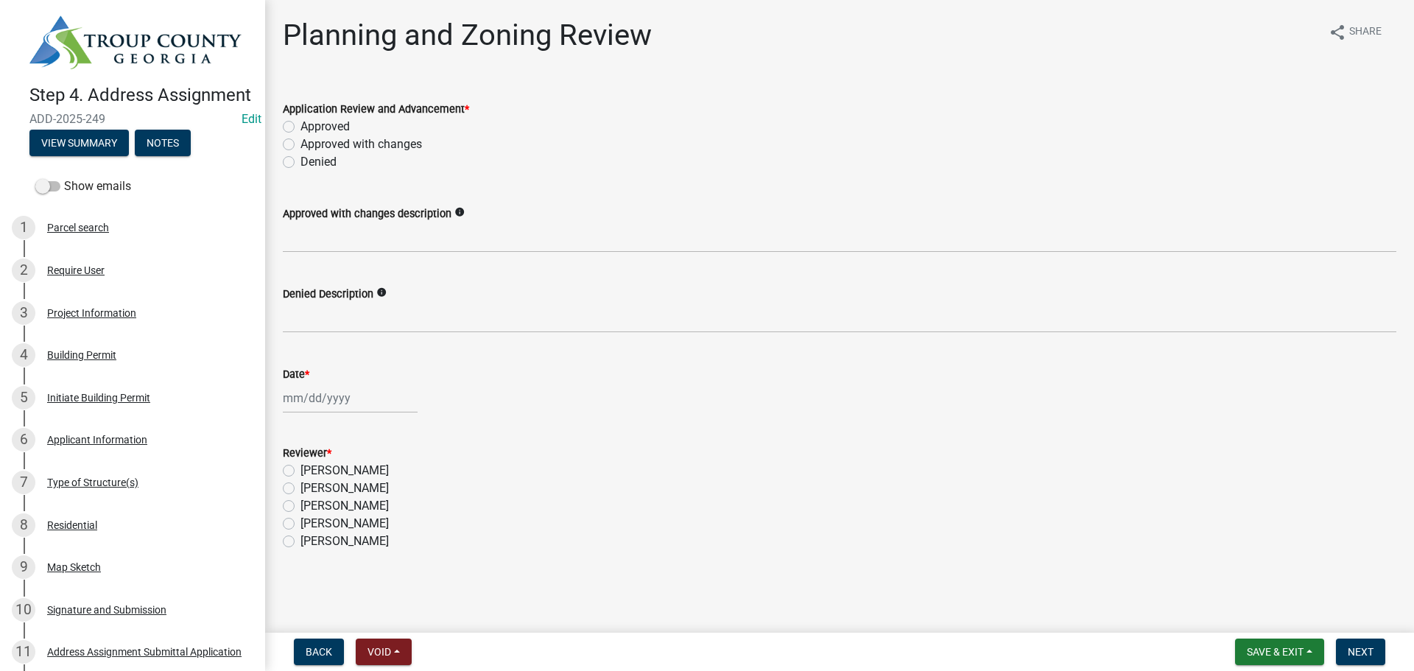
click at [300, 124] on label "Approved" at bounding box center [324, 127] width 49 height 18
click at [300, 124] on input "Approved" at bounding box center [305, 123] width 10 height 10
radio input "true"
click at [309, 395] on div at bounding box center [350, 398] width 135 height 30
select select "9"
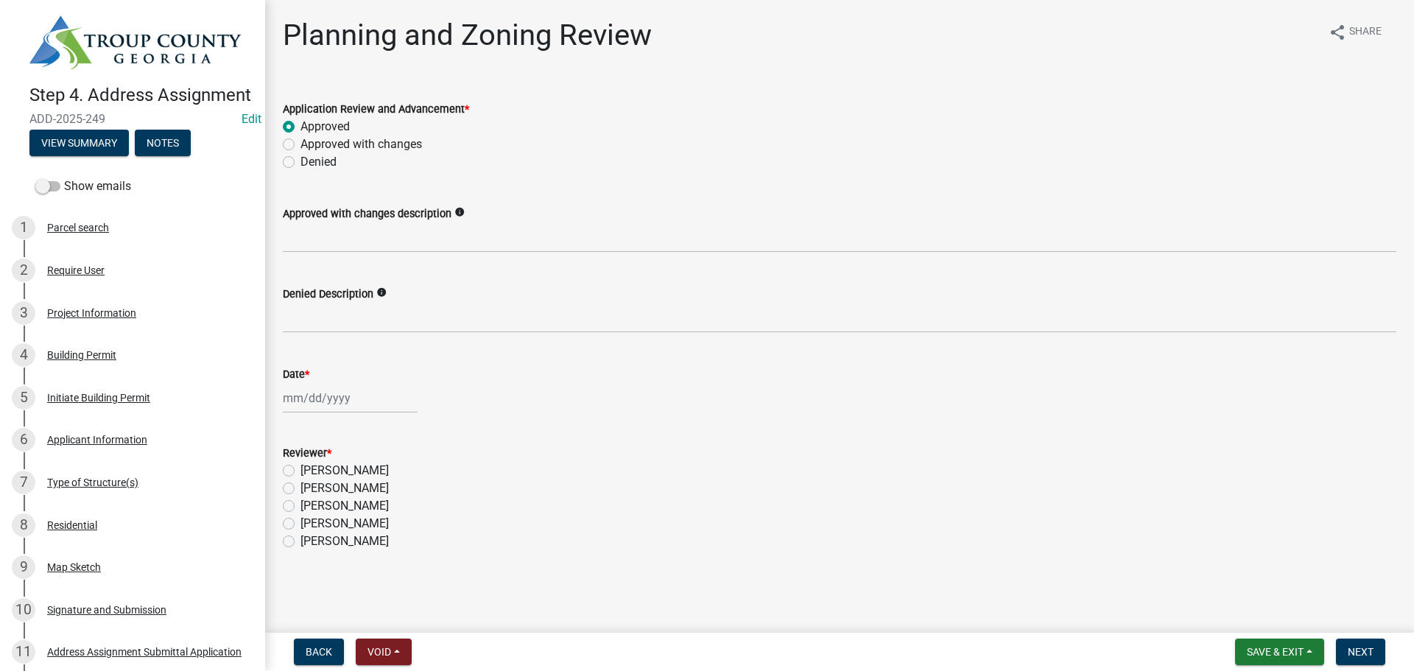
select select "2025"
click at [370, 496] on div "11" at bounding box center [368, 500] width 24 height 24
type input "[DATE]"
click at [300, 473] on label "[PERSON_NAME]" at bounding box center [344, 471] width 88 height 18
click at [300, 471] on input "[PERSON_NAME]" at bounding box center [305, 467] width 10 height 10
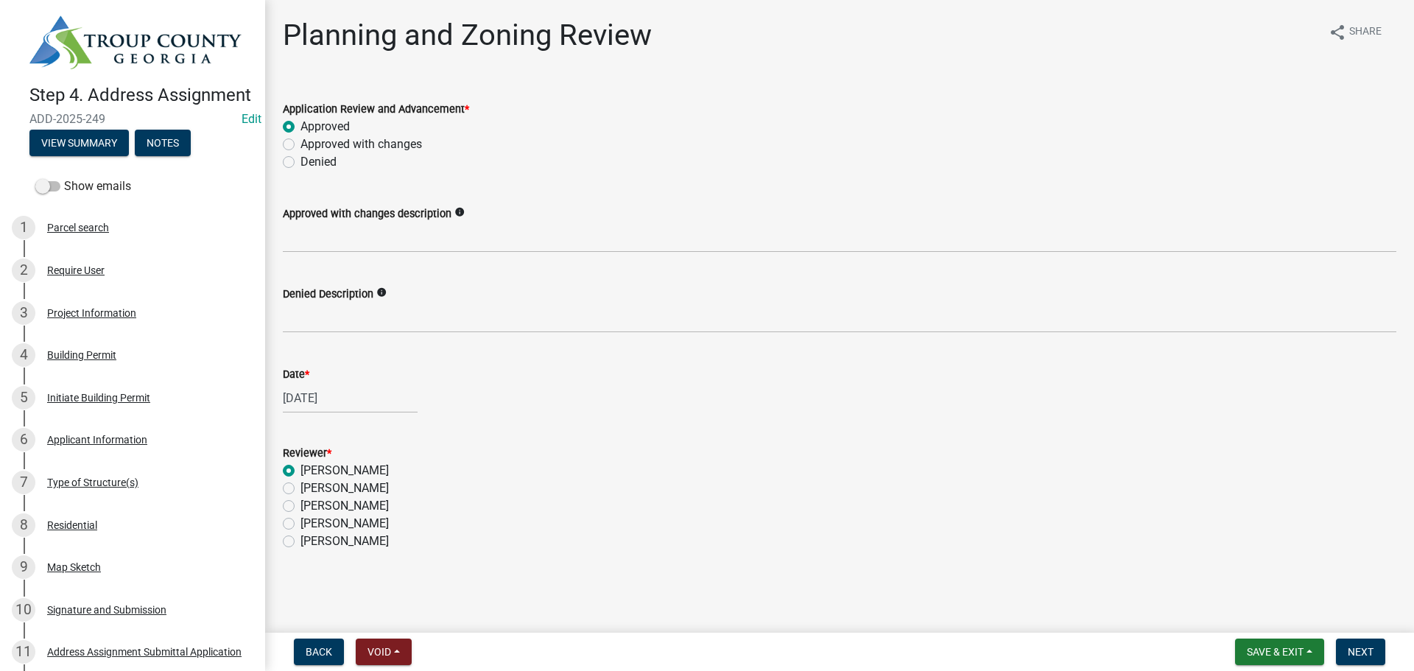
radio input "true"
click at [1367, 651] on span "Next" at bounding box center [1361, 652] width 26 height 12
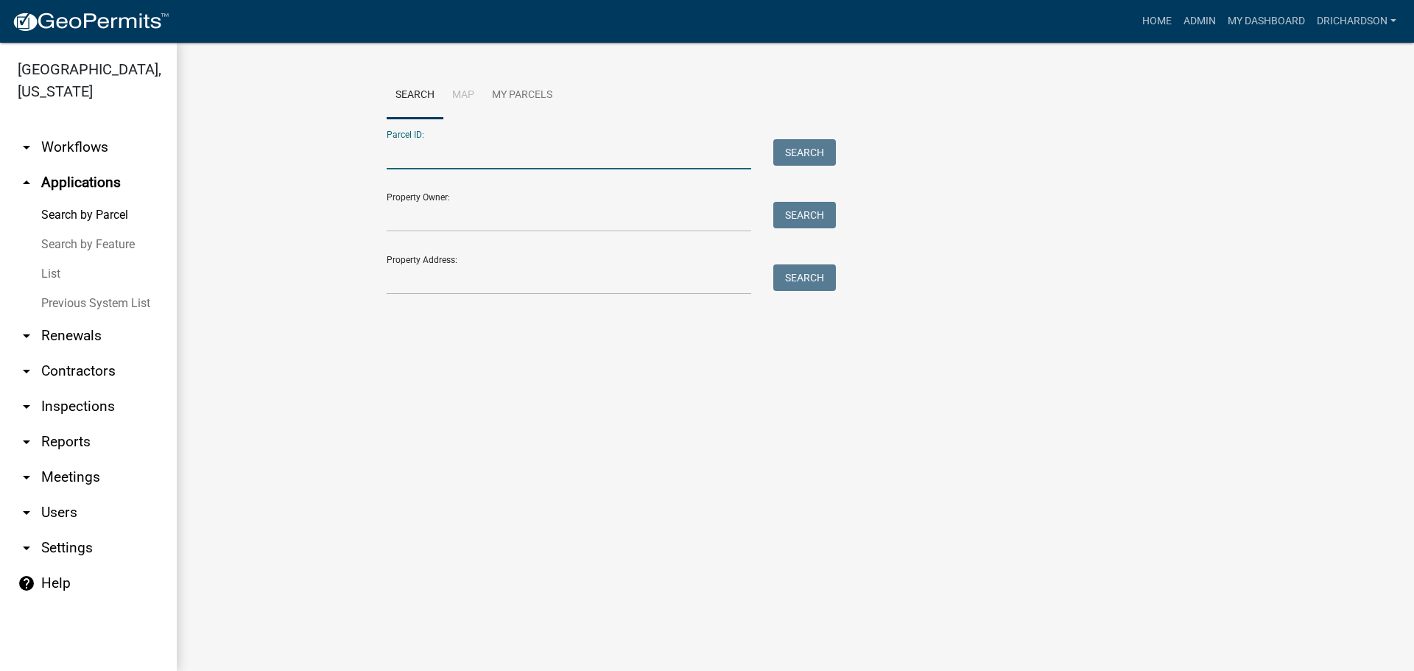
click at [444, 151] on input "Parcel ID:" at bounding box center [569, 154] width 365 height 30
paste input "0173 000011"
type input "0173 000011"
click at [832, 155] on button "Search" at bounding box center [804, 152] width 63 height 27
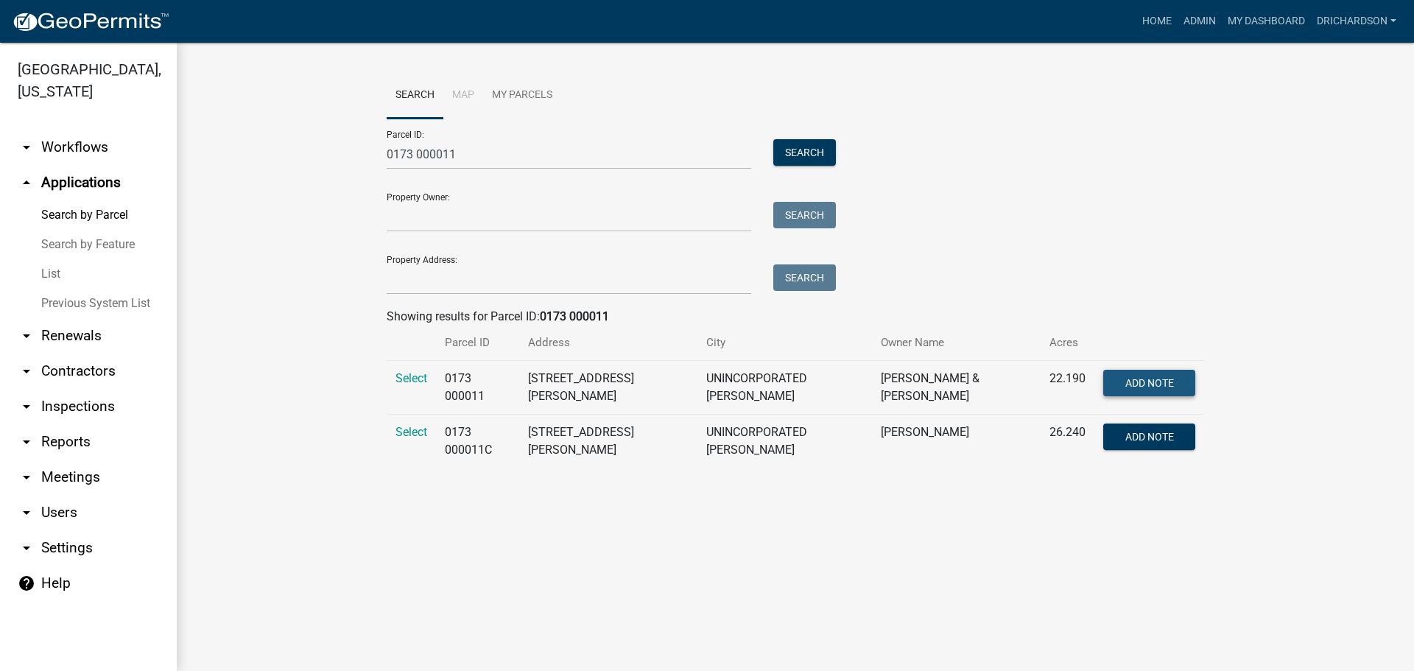
click at [1177, 383] on button "Add Note" at bounding box center [1149, 383] width 92 height 27
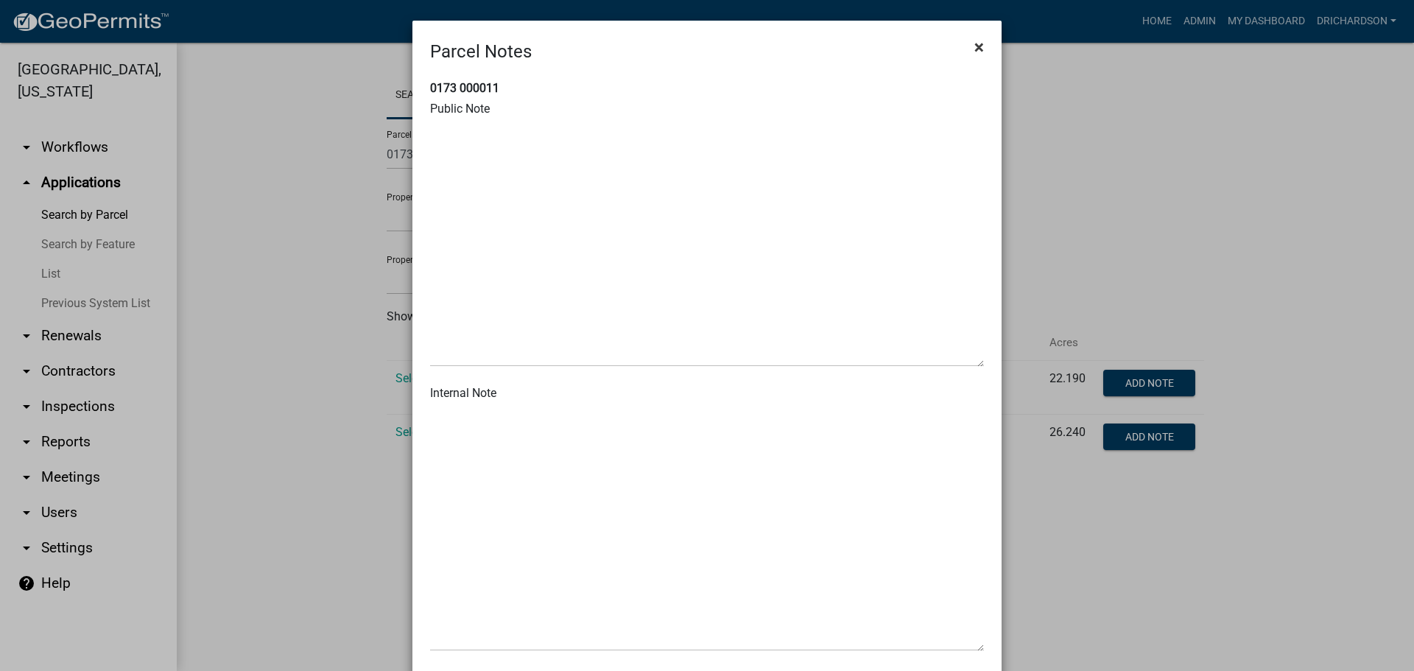
click at [974, 41] on span "×" at bounding box center [979, 47] width 10 height 21
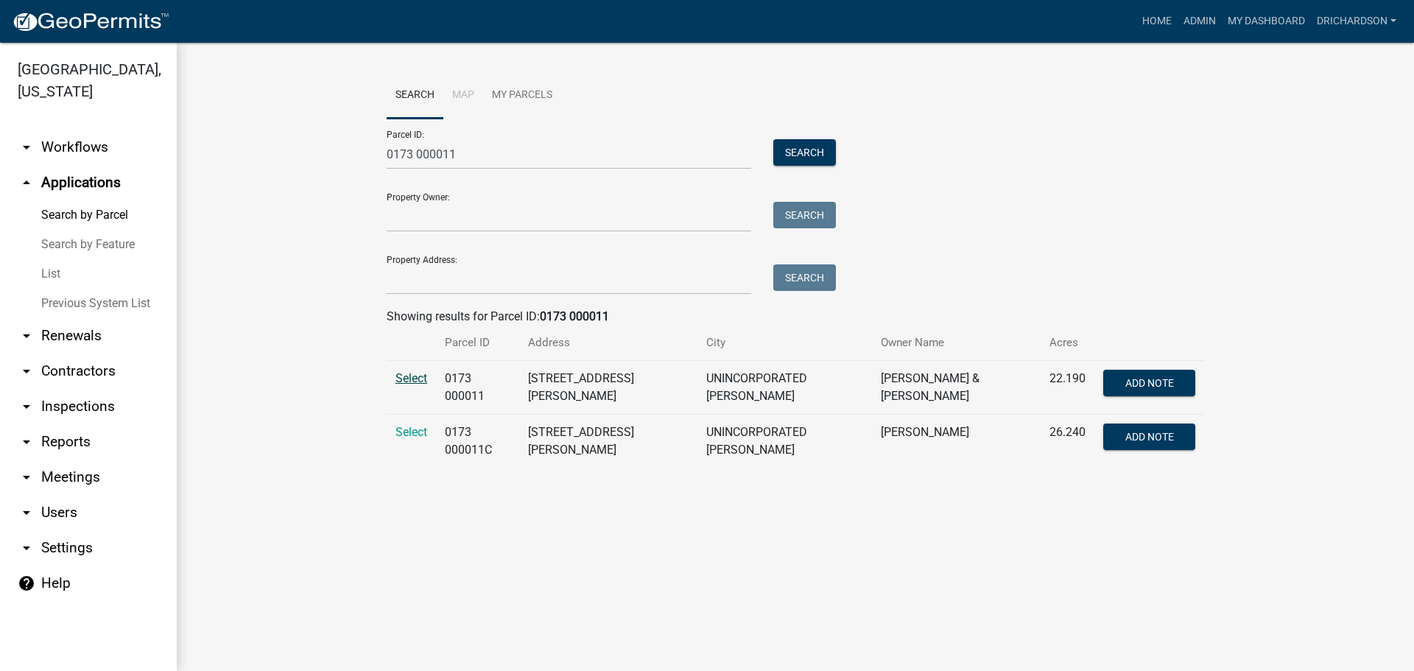
click at [409, 381] on span "Select" at bounding box center [411, 378] width 32 height 14
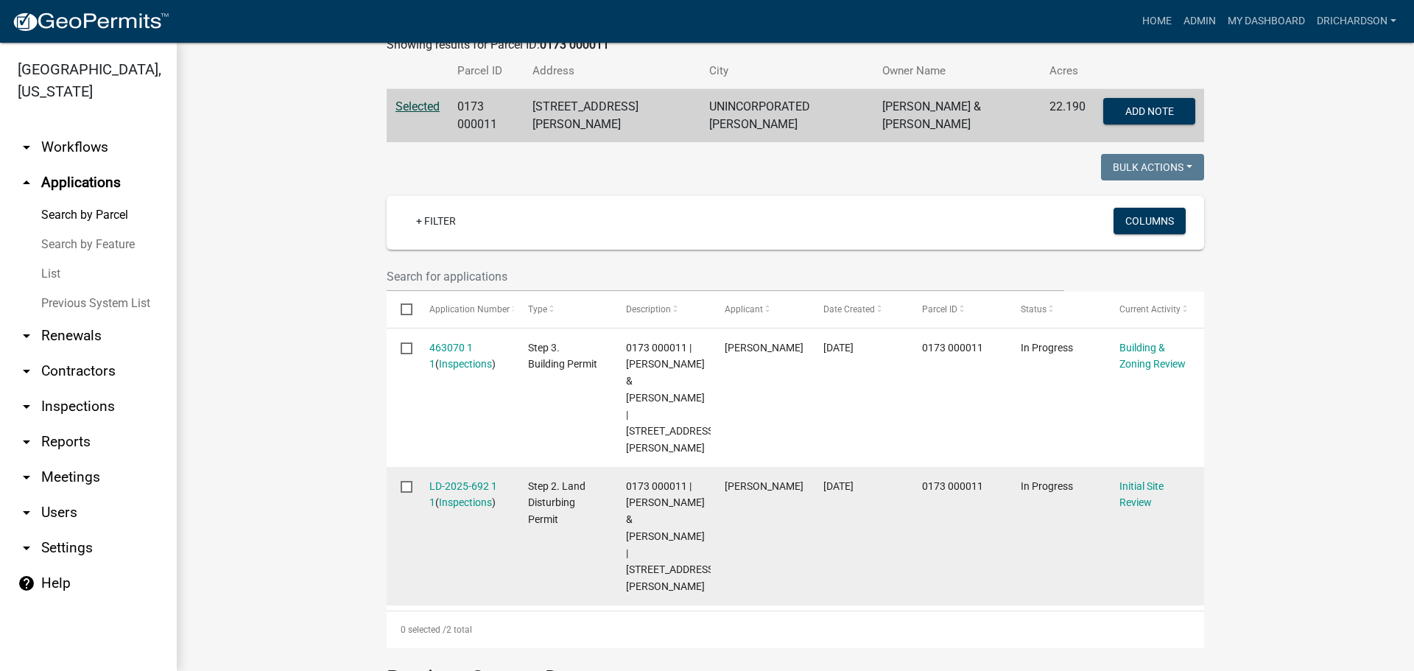
scroll to position [297, 0]
